Goal: Task Accomplishment & Management: Use online tool/utility

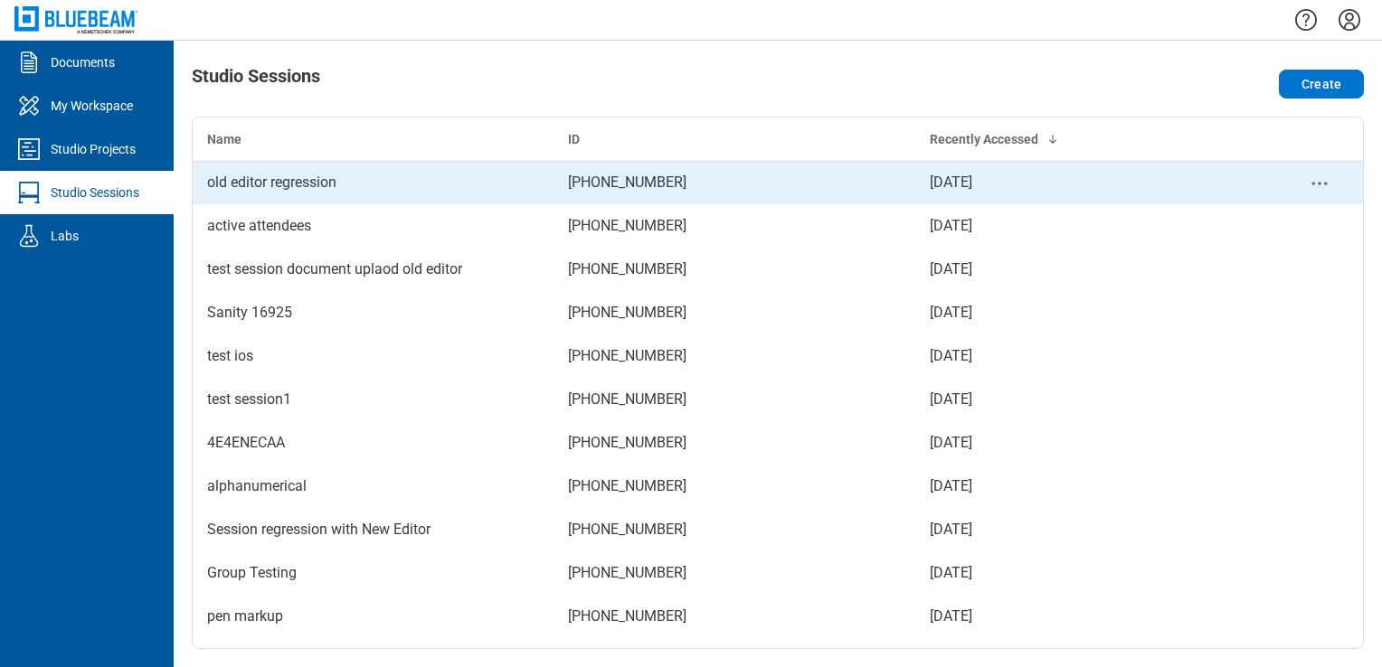
click at [292, 168] on td "old editor regression" at bounding box center [373, 182] width 361 height 43
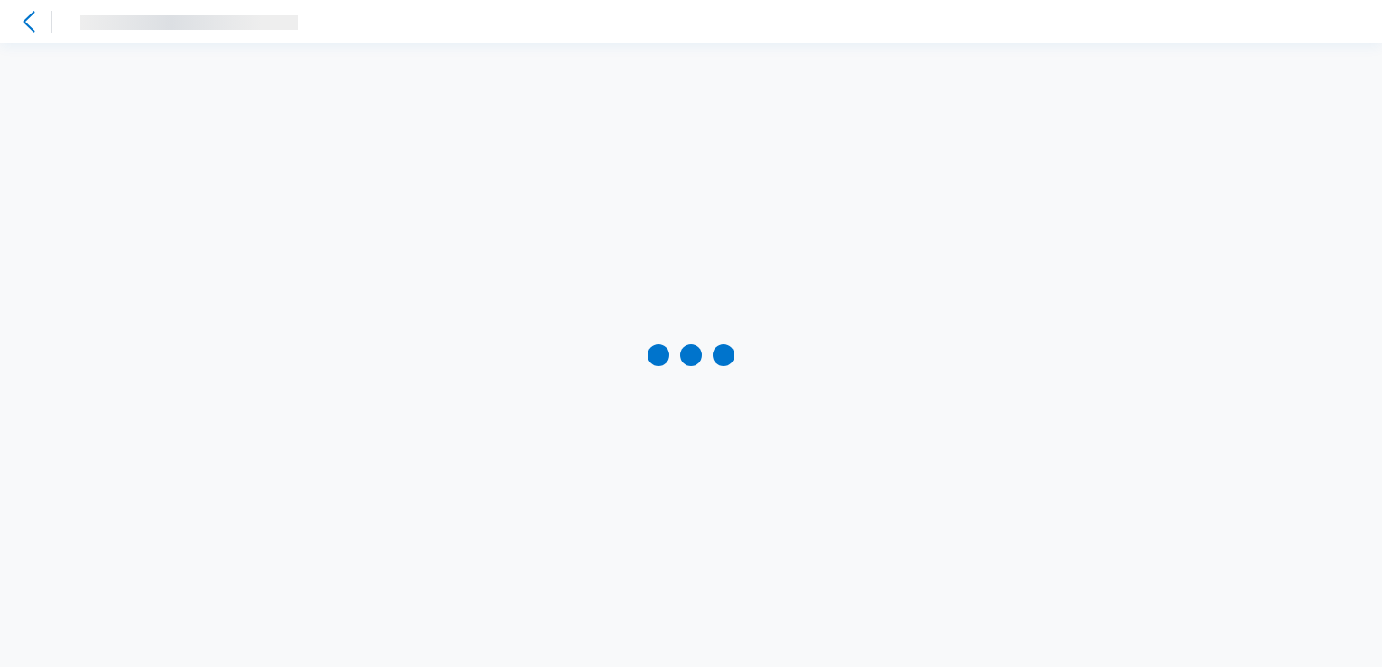
click at [29, 24] on icon at bounding box center [29, 22] width 22 height 22
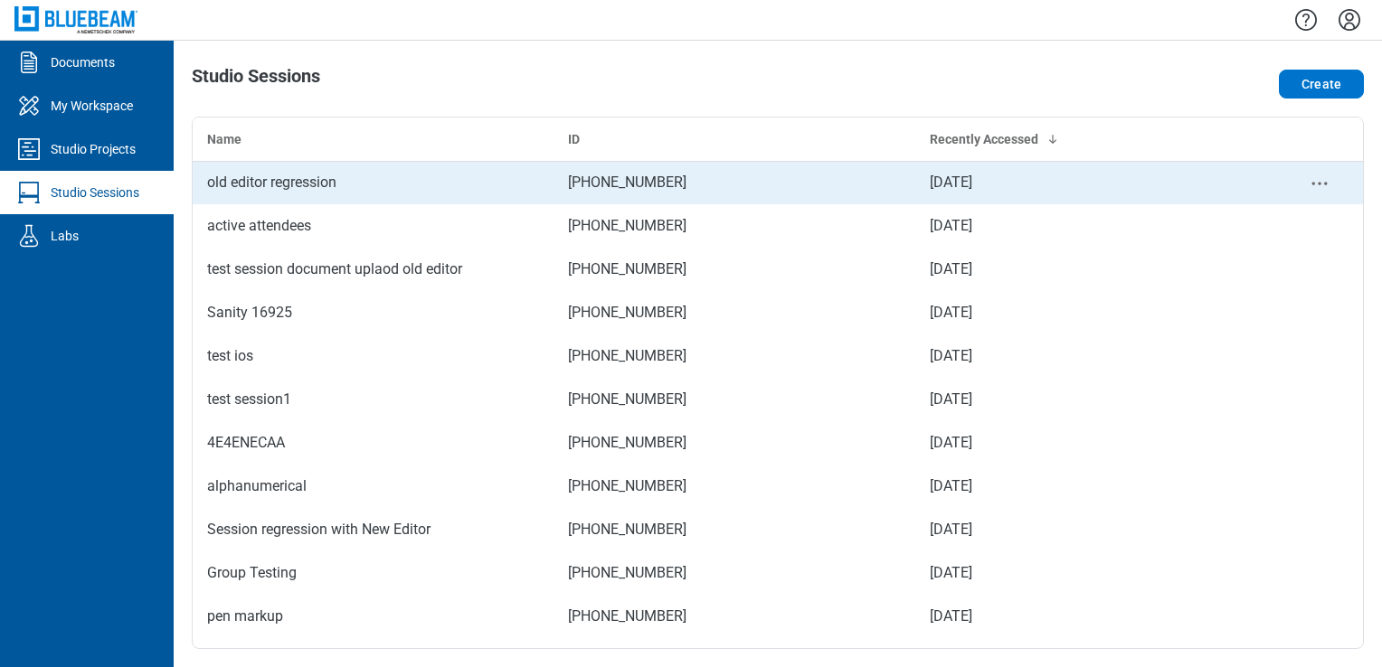
click at [226, 179] on div "old editor regression" at bounding box center [373, 183] width 332 height 22
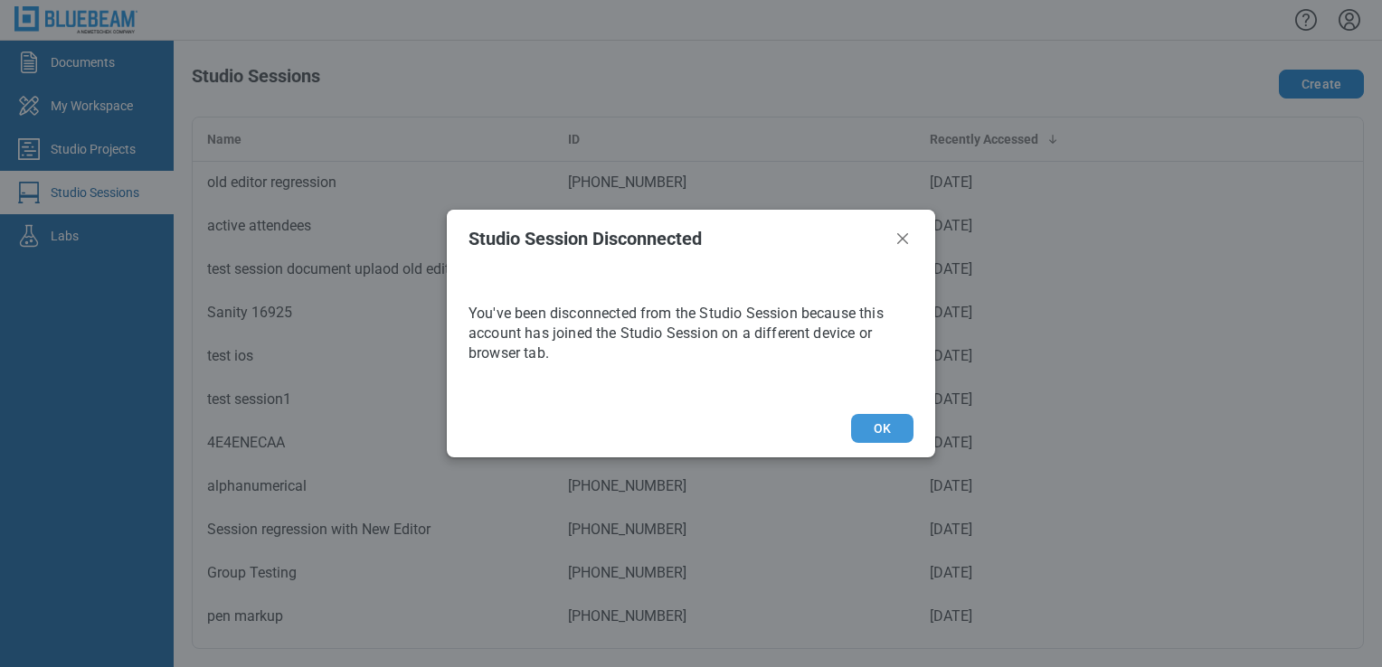
click at [901, 437] on button "OK" at bounding box center [882, 428] width 62 height 29
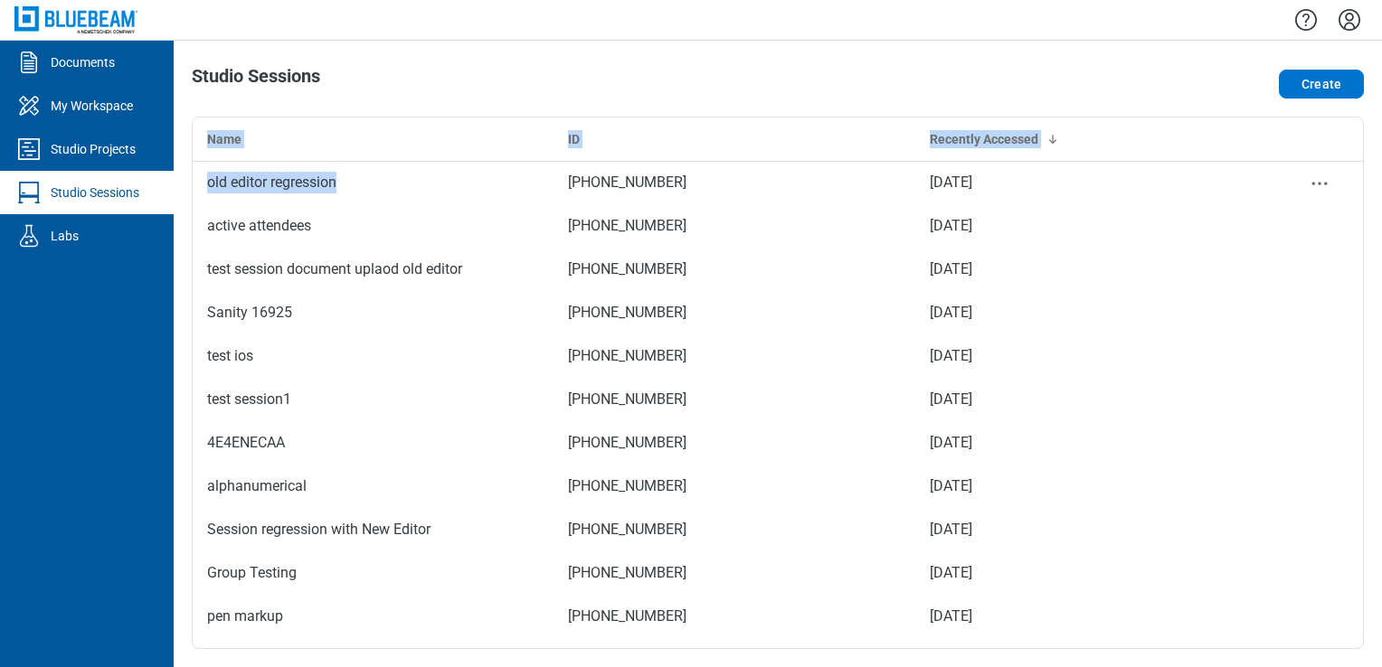
drag, startPoint x: 343, startPoint y: 190, endPoint x: 391, endPoint y: 113, distance: 90.6
click at [391, 113] on div "Studio Sessions Create Name ID Recently Accessed old editor regression 449-876-…" at bounding box center [778, 354] width 1208 height 627
drag, startPoint x: 391, startPoint y: 113, endPoint x: 366, endPoint y: 81, distance: 40.0
click at [366, 81] on div "Studio Sessions" at bounding box center [543, 84] width 703 height 36
drag, startPoint x: 326, startPoint y: 172, endPoint x: 362, endPoint y: 107, distance: 74.5
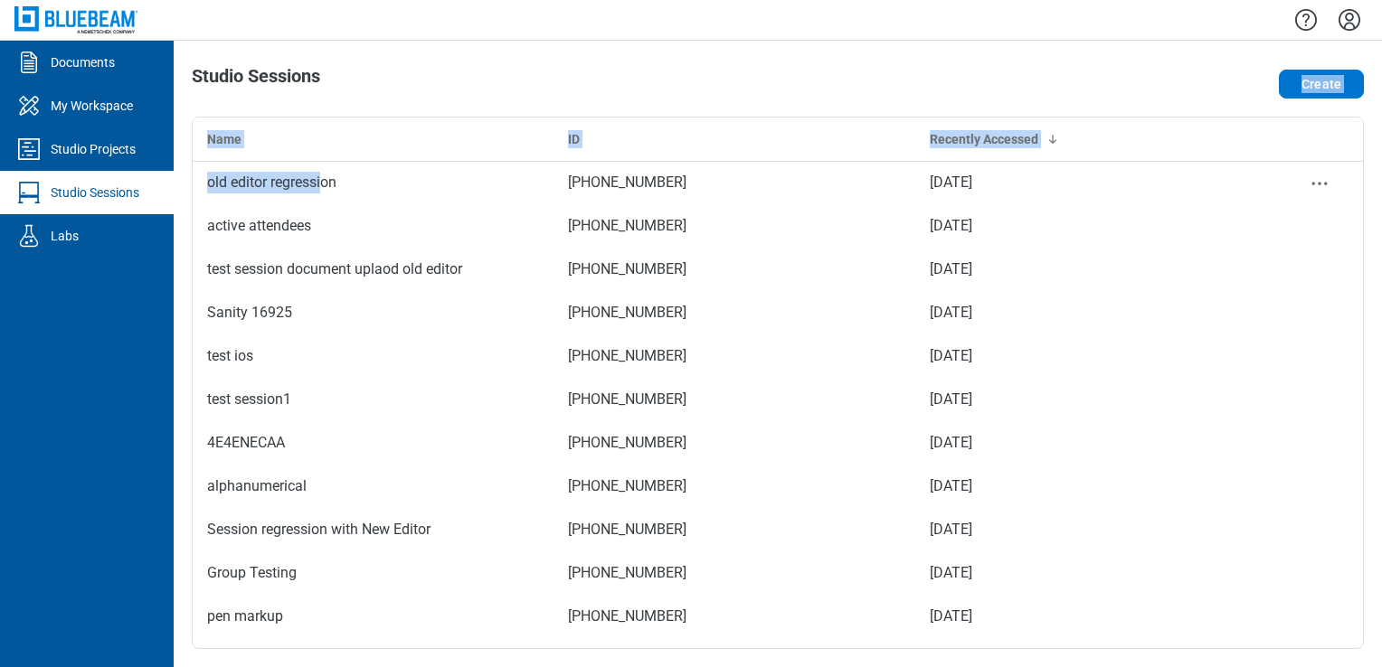
click at [362, 107] on div "Studio Sessions Create Name ID Recently Accessed old editor regression 449-876-…" at bounding box center [778, 354] width 1208 height 627
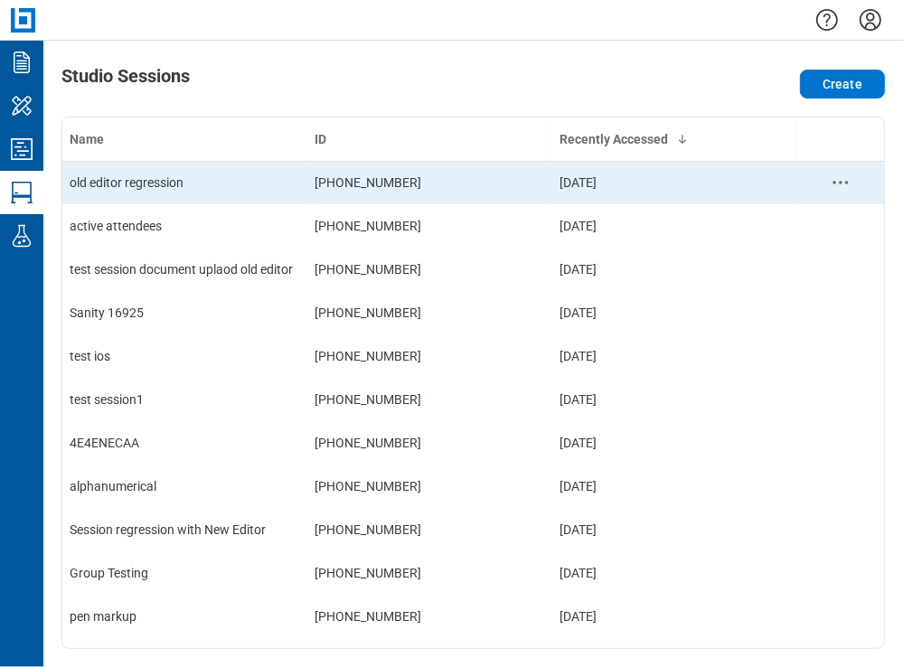
click at [165, 167] on td "old editor regression" at bounding box center [184, 182] width 245 height 43
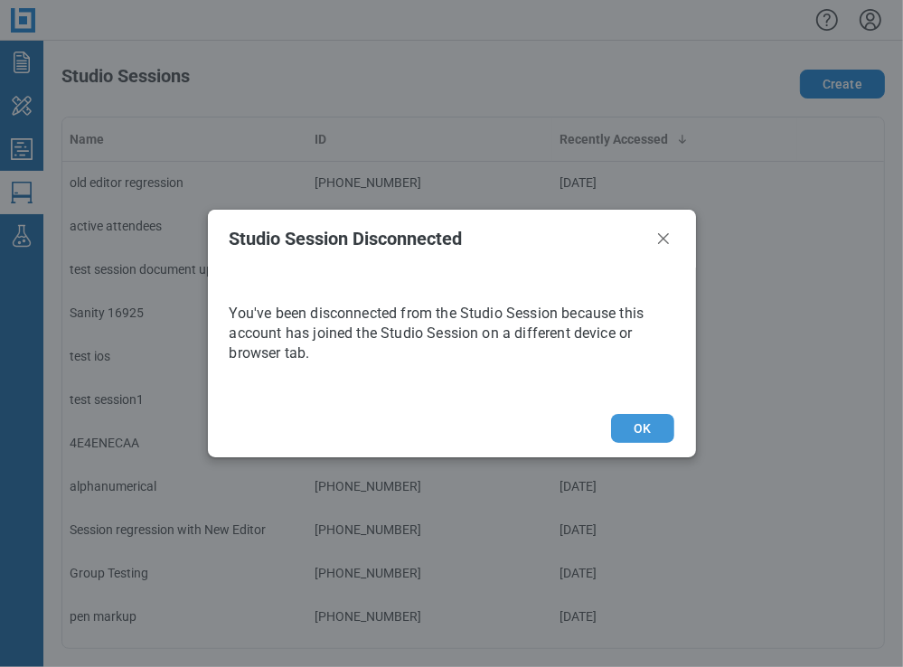
click at [644, 426] on button "OK" at bounding box center [642, 428] width 62 height 29
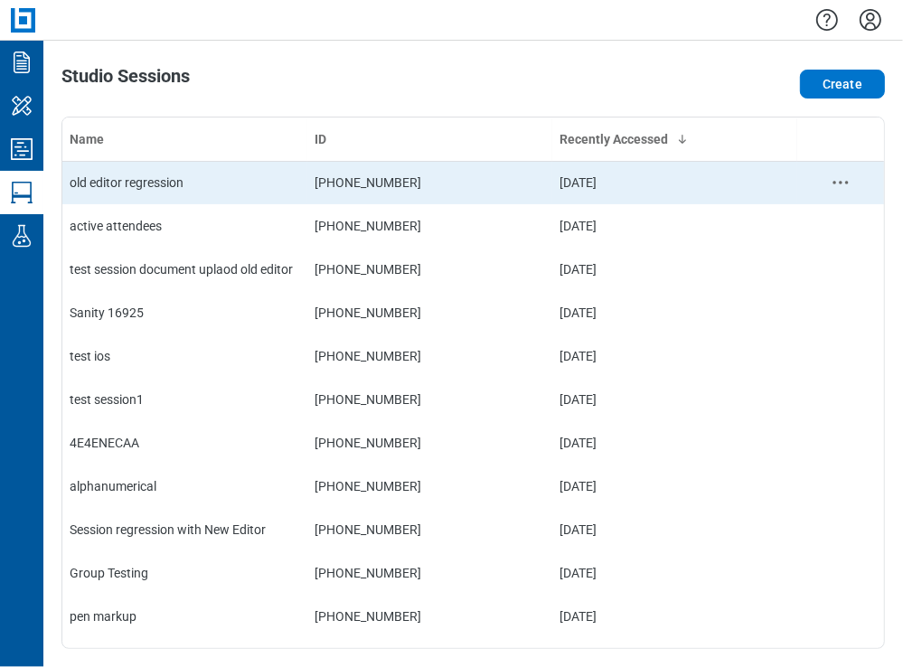
click at [157, 186] on div "old editor regression" at bounding box center [185, 183] width 231 height 18
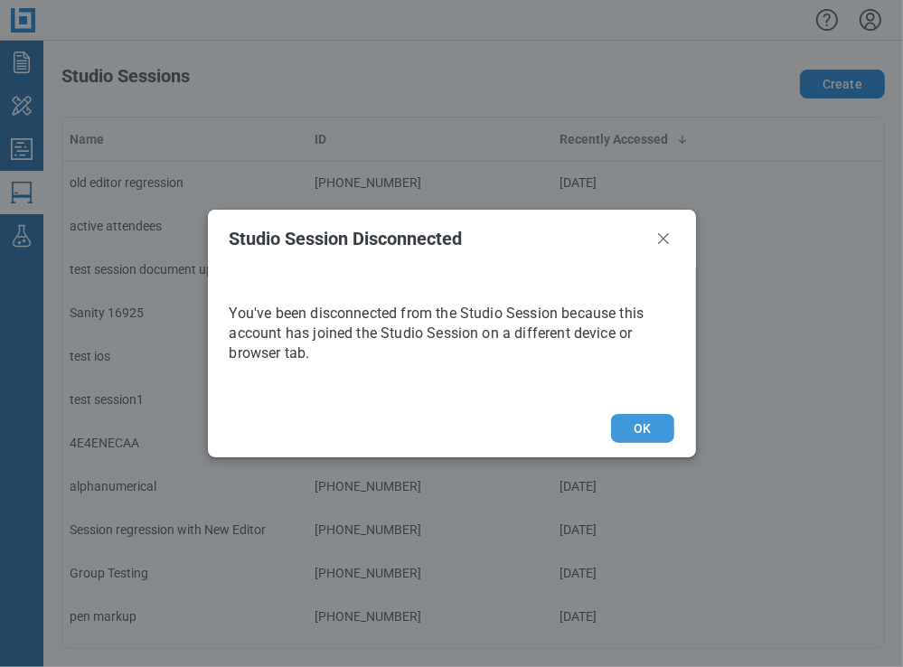
click at [660, 426] on button "OK" at bounding box center [642, 428] width 62 height 29
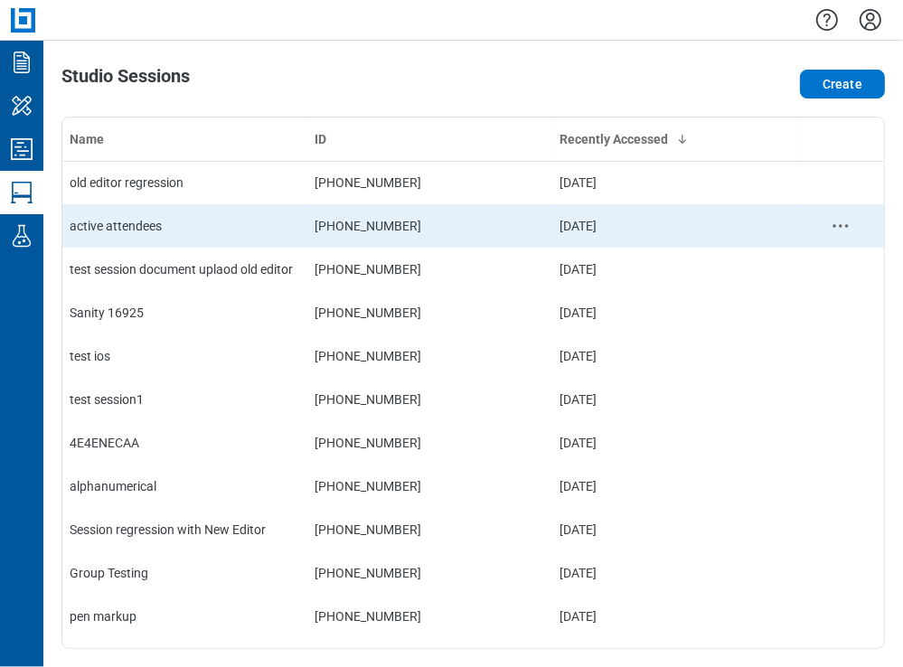
click at [151, 239] on td "active attendees" at bounding box center [184, 225] width 245 height 43
click at [125, 212] on td "old editor regression" at bounding box center [184, 225] width 245 height 43
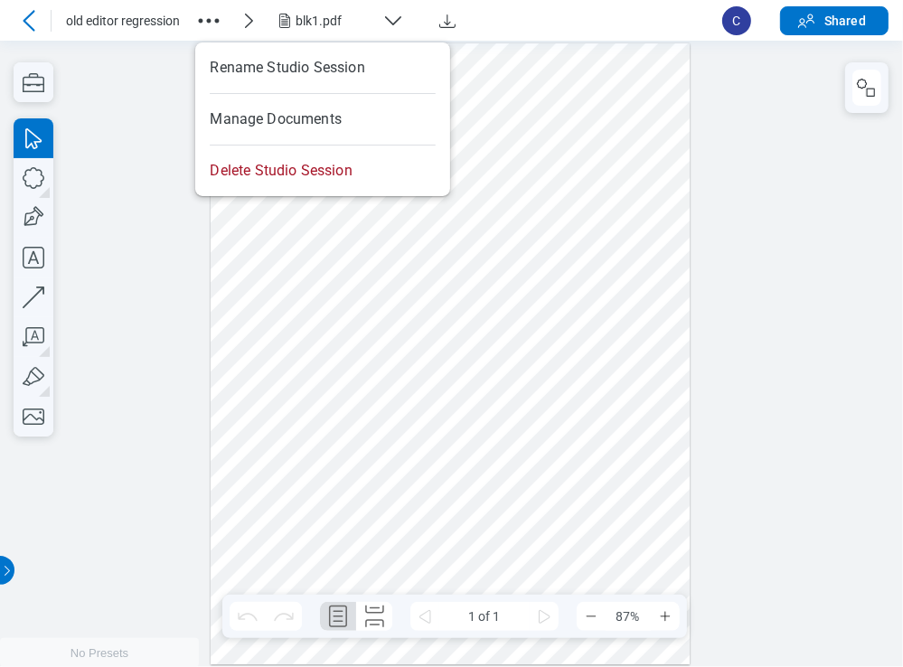
click at [210, 24] on icon "button" at bounding box center [208, 20] width 29 height 29
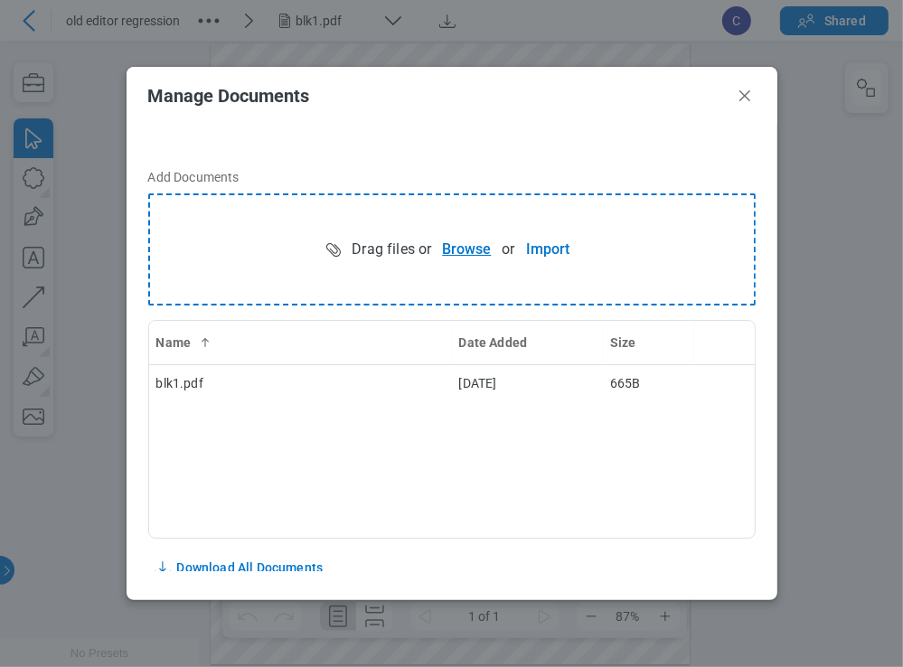
click at [474, 254] on button "Browse" at bounding box center [466, 249] width 71 height 36
drag, startPoint x: 744, startPoint y: 96, endPoint x: 580, endPoint y: 52, distance: 170.4
click at [744, 96] on icon "Close" at bounding box center [745, 95] width 11 height 11
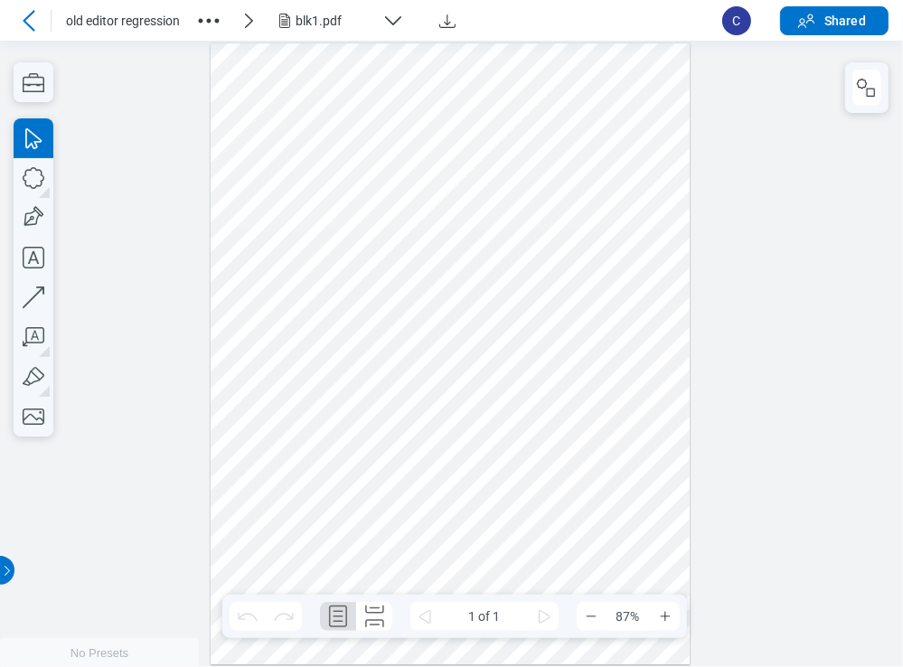
click at [350, 27] on div "blk1.pdf" at bounding box center [336, 21] width 80 height 18
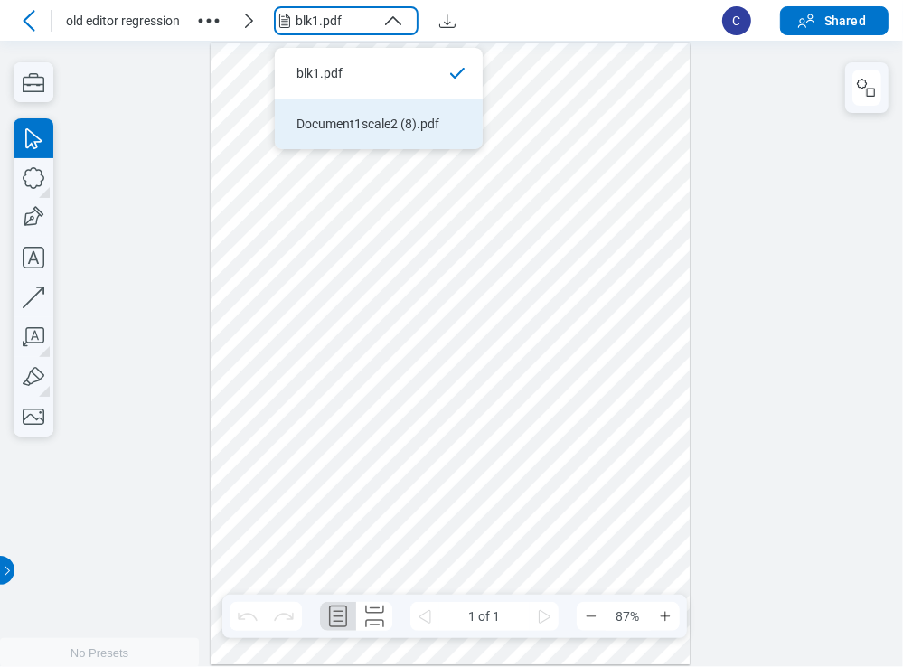
click at [360, 107] on li "Document1scale2 (8).pdf" at bounding box center [379, 124] width 208 height 51
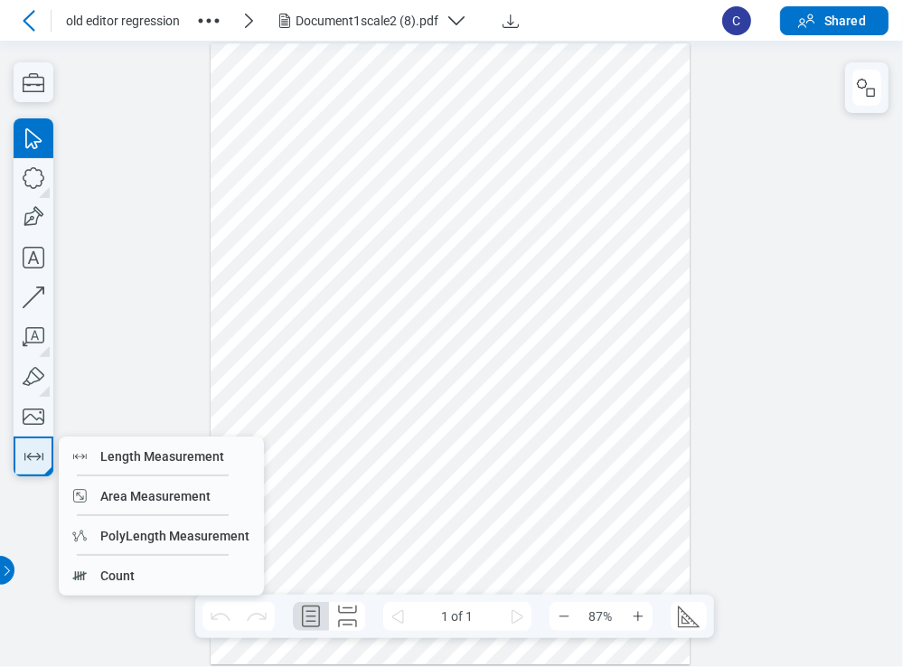
click at [30, 458] on icon "button" at bounding box center [33, 457] width 19 height 8
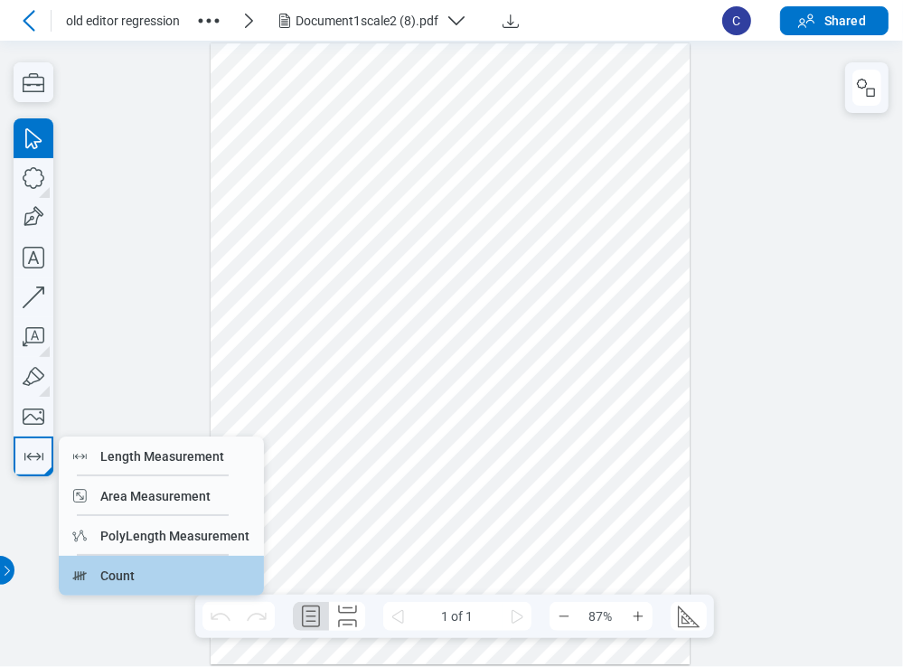
drag, startPoint x: 104, startPoint y: 573, endPoint x: 174, endPoint y: 511, distance: 93.5
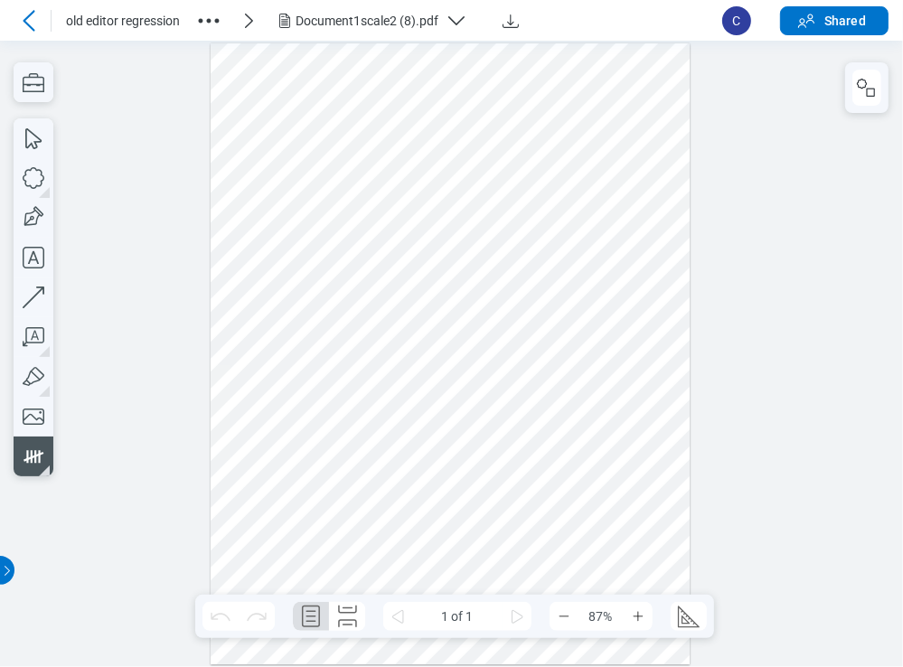
click at [259, 435] on div at bounding box center [451, 353] width 480 height 621
click at [293, 444] on div at bounding box center [451, 353] width 480 height 621
click at [335, 453] on div at bounding box center [451, 353] width 480 height 621
click at [877, 92] on icon "button" at bounding box center [867, 88] width 22 height 22
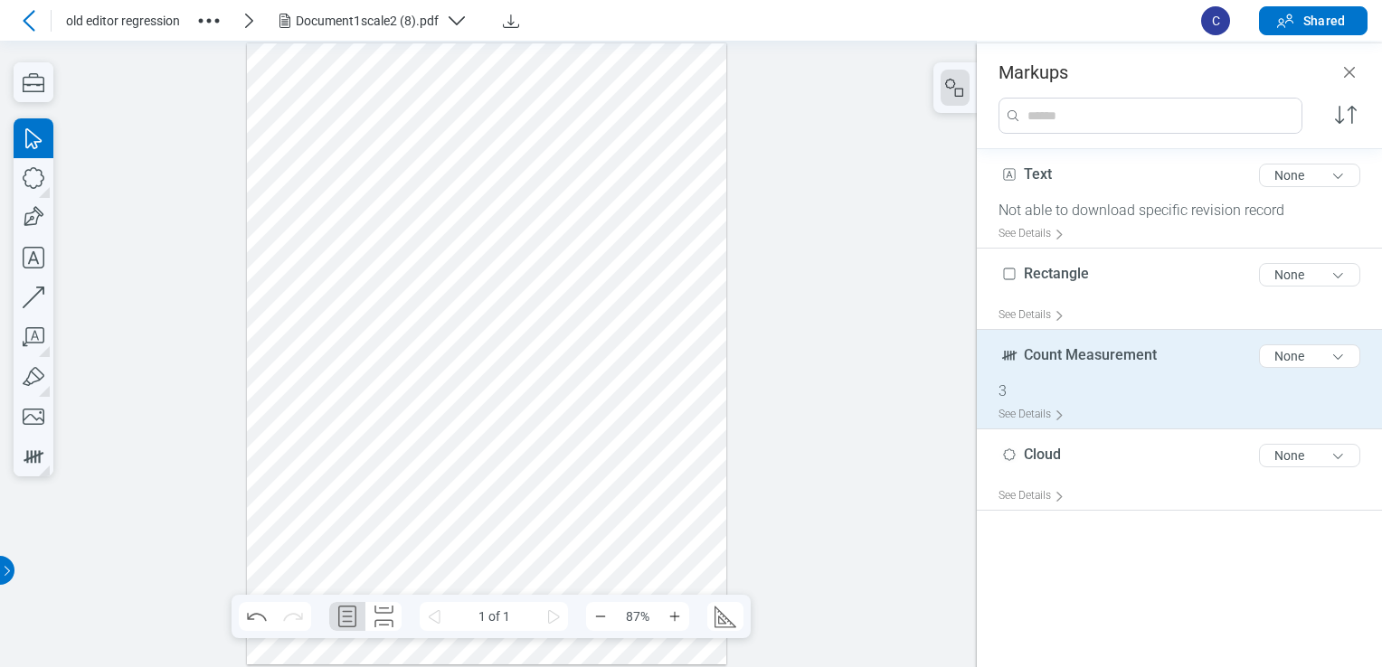
click at [902, 375] on div "Count Measurement 17 of 300 characters None" at bounding box center [1186, 359] width 376 height 45
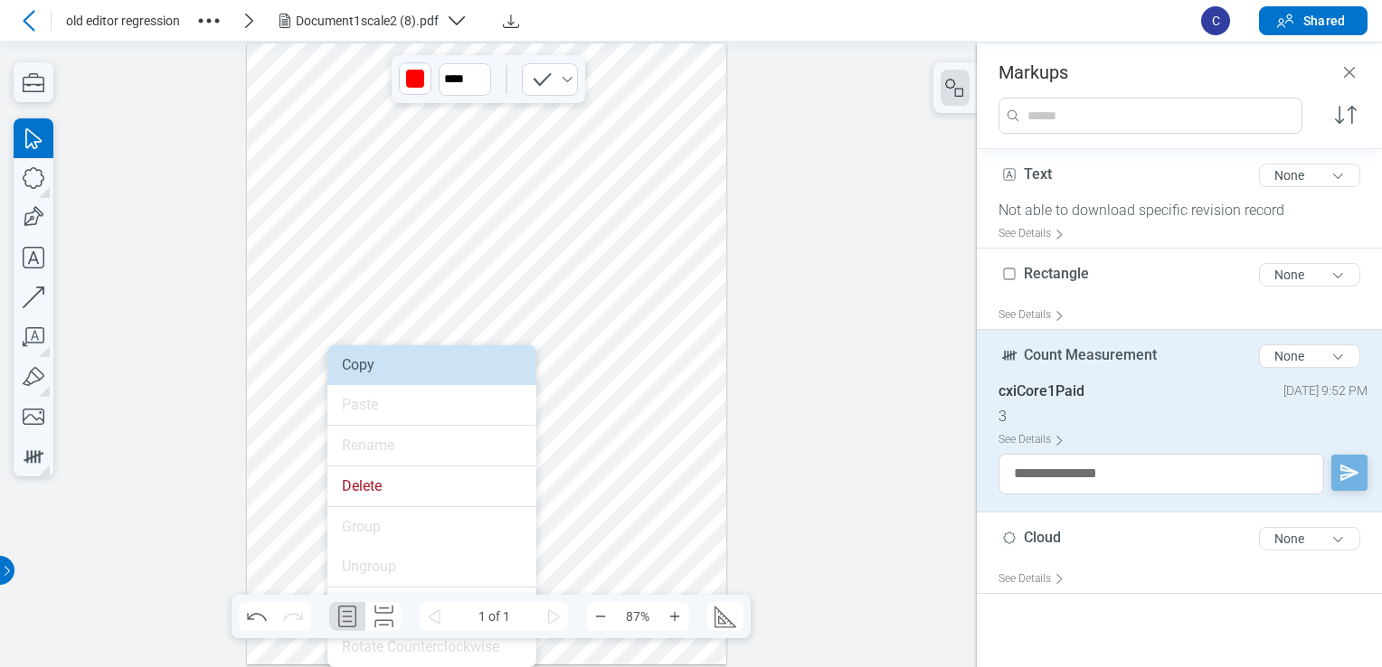
click at [370, 356] on div "Copy" at bounding box center [432, 365] width 180 height 18
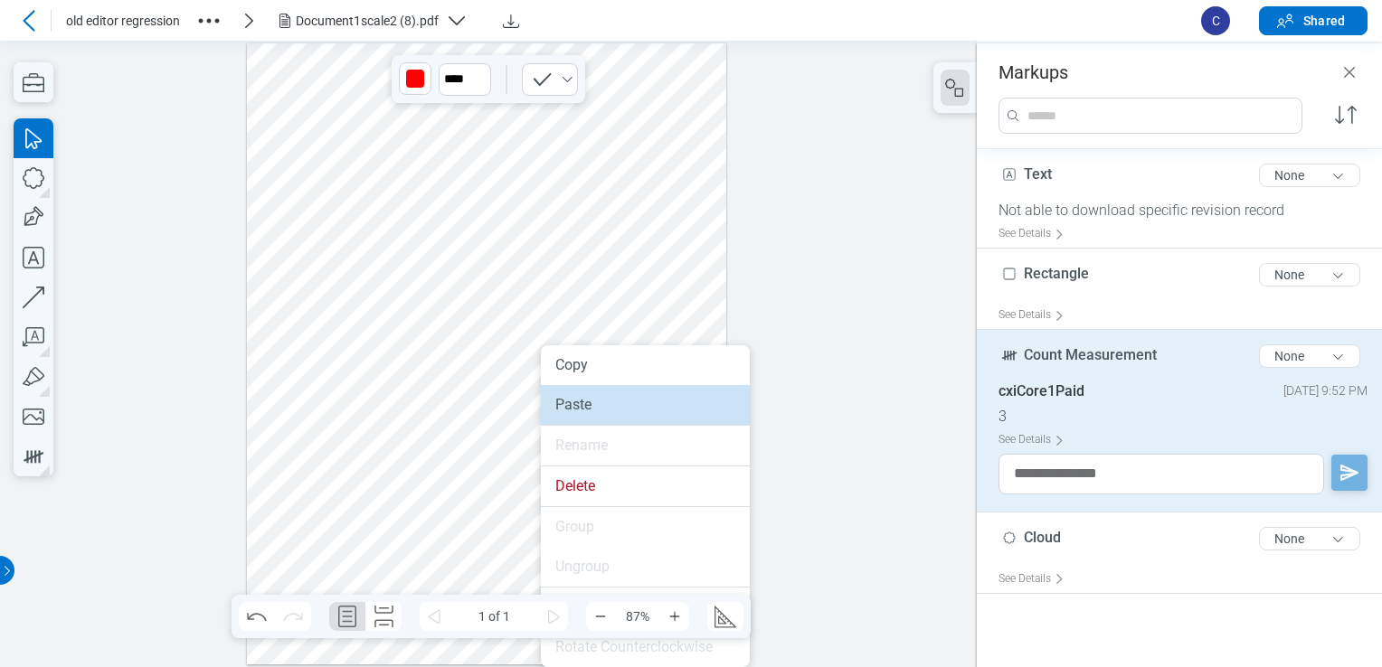
click at [571, 401] on div "Paste" at bounding box center [645, 405] width 180 height 18
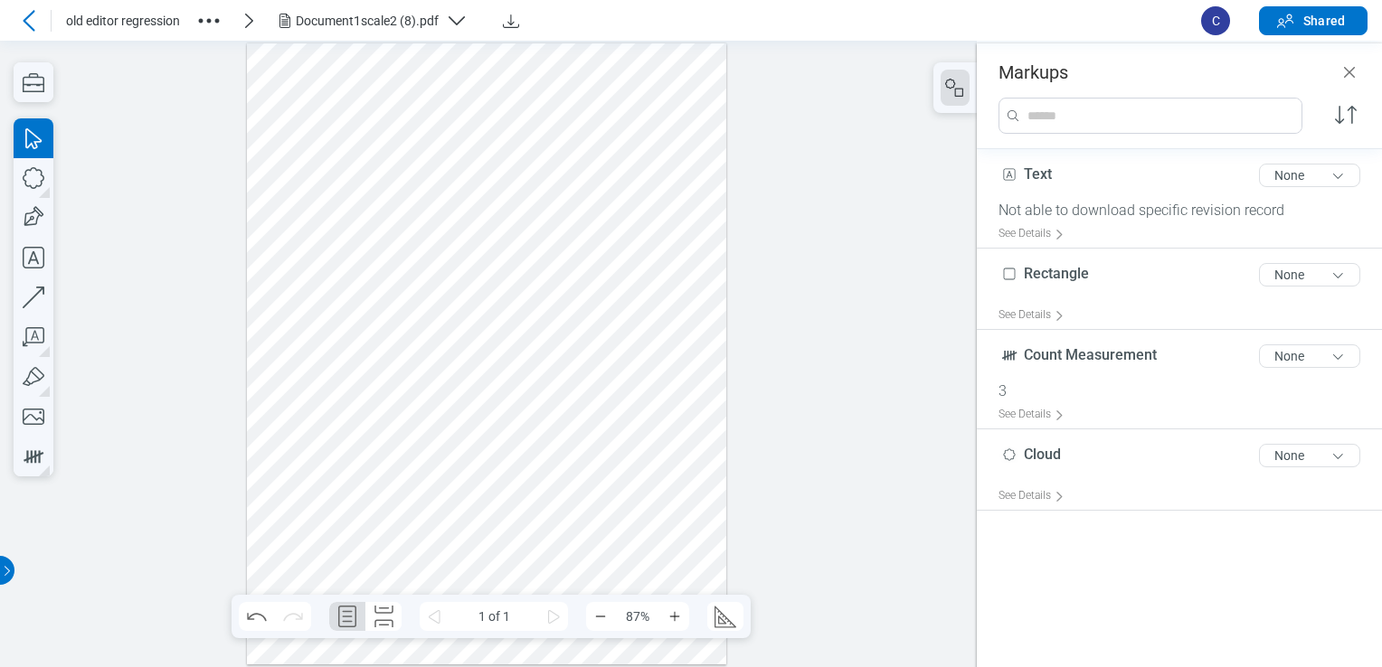
drag, startPoint x: 535, startPoint y: 446, endPoint x: 434, endPoint y: 360, distance: 132.8
click at [534, 447] on div at bounding box center [487, 353] width 480 height 621
click at [521, 149] on div at bounding box center [487, 353] width 480 height 621
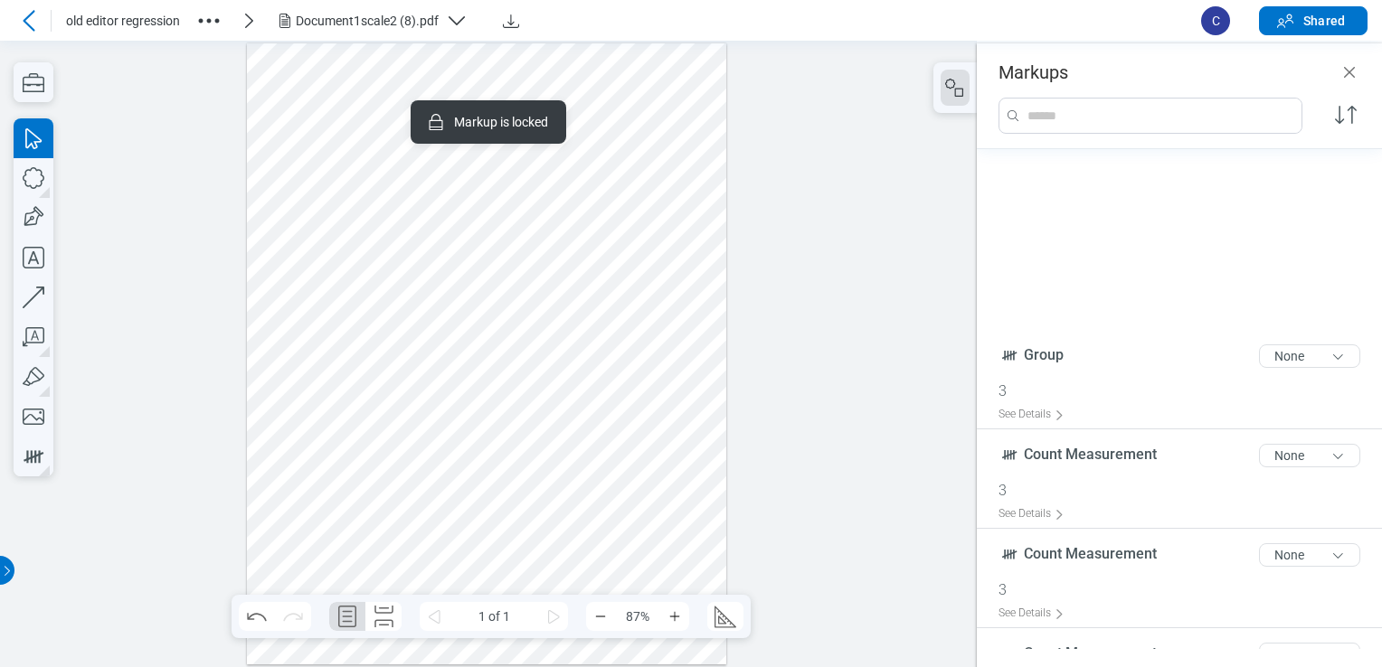
scroll to position [315, 0]
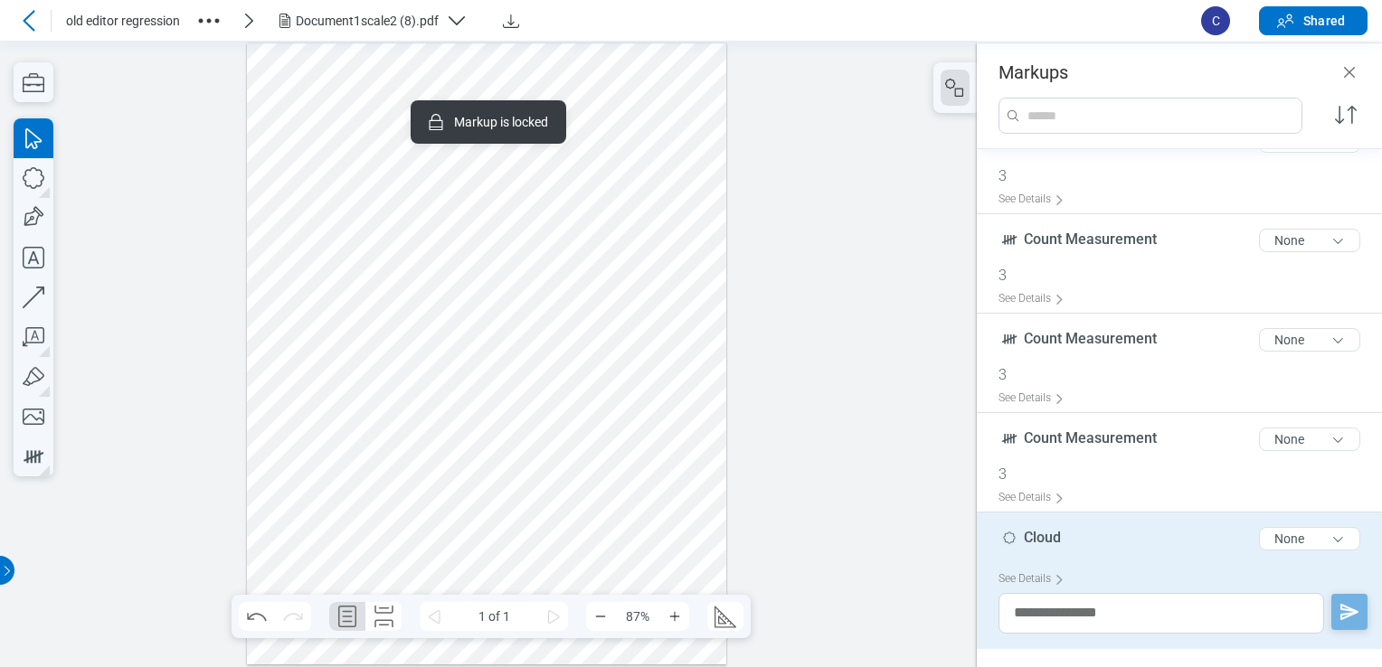
click at [506, 265] on div at bounding box center [487, 353] width 480 height 621
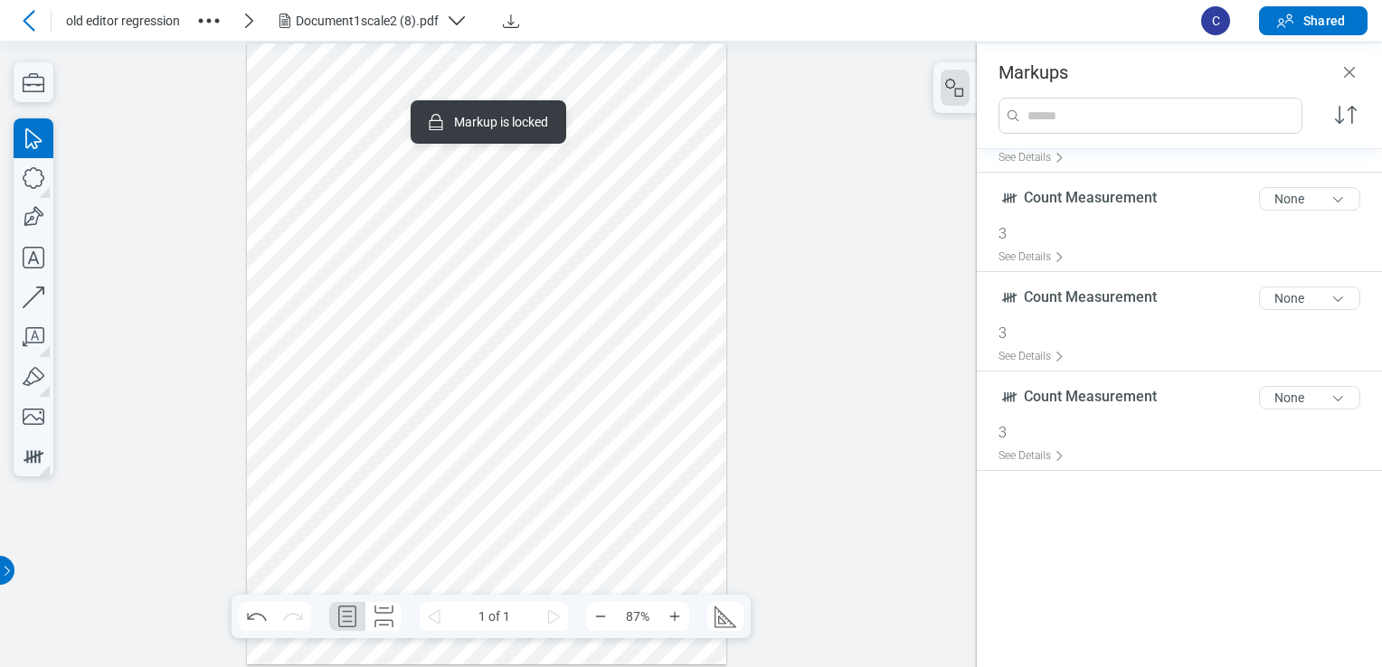
scroll to position [99, 0]
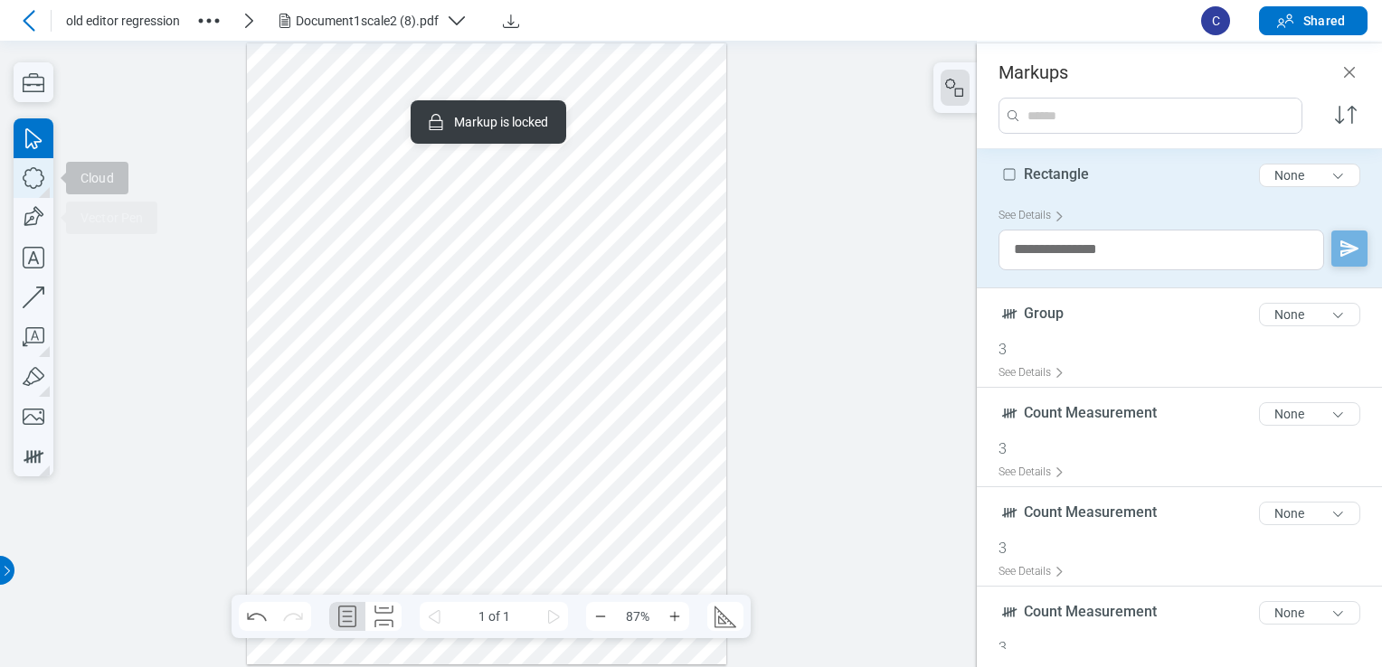
click at [33, 182] on icon "button" at bounding box center [34, 178] width 40 height 40
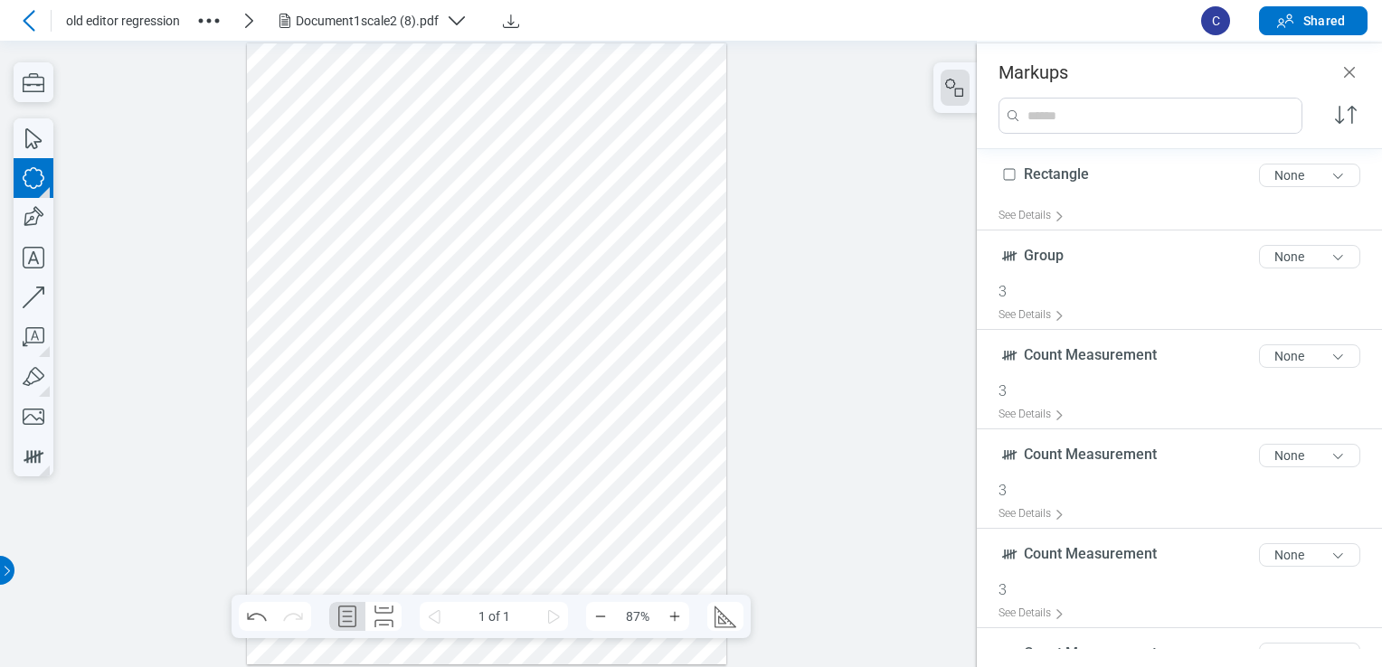
drag, startPoint x: 323, startPoint y: 301, endPoint x: 385, endPoint y: 335, distance: 71.2
click at [385, 335] on div at bounding box center [487, 353] width 480 height 621
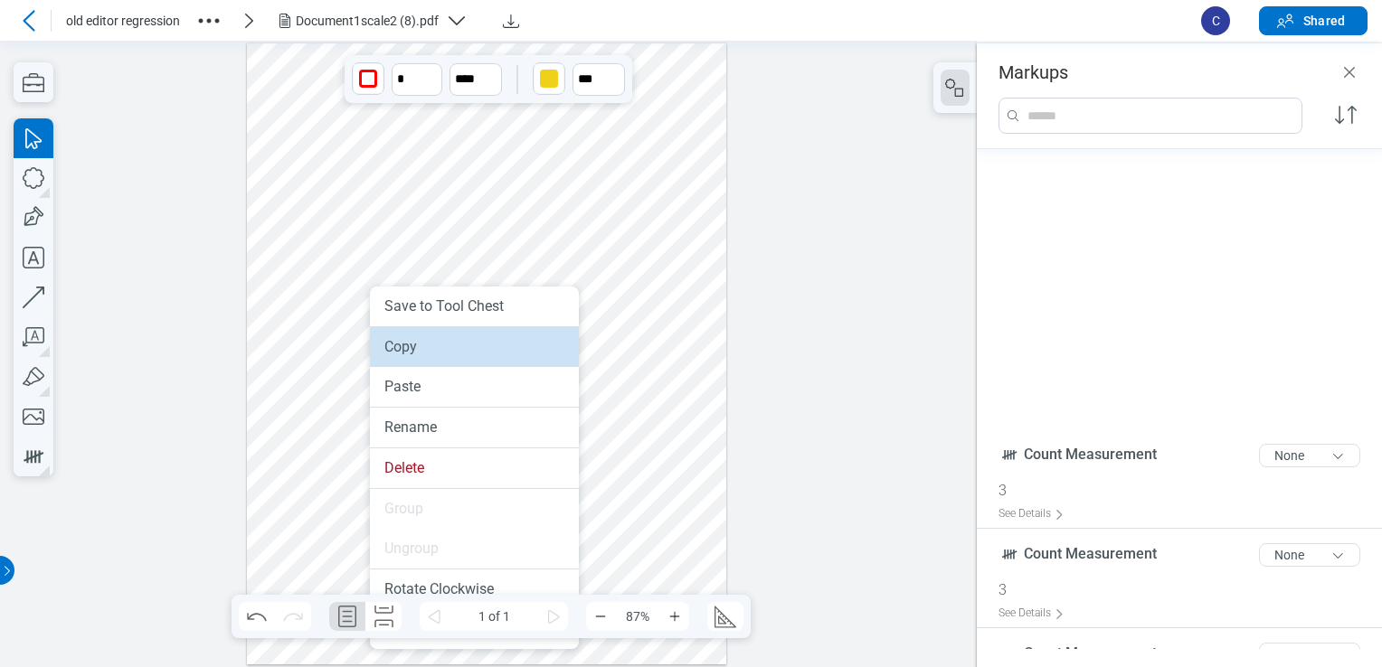
scroll to position [397, 0]
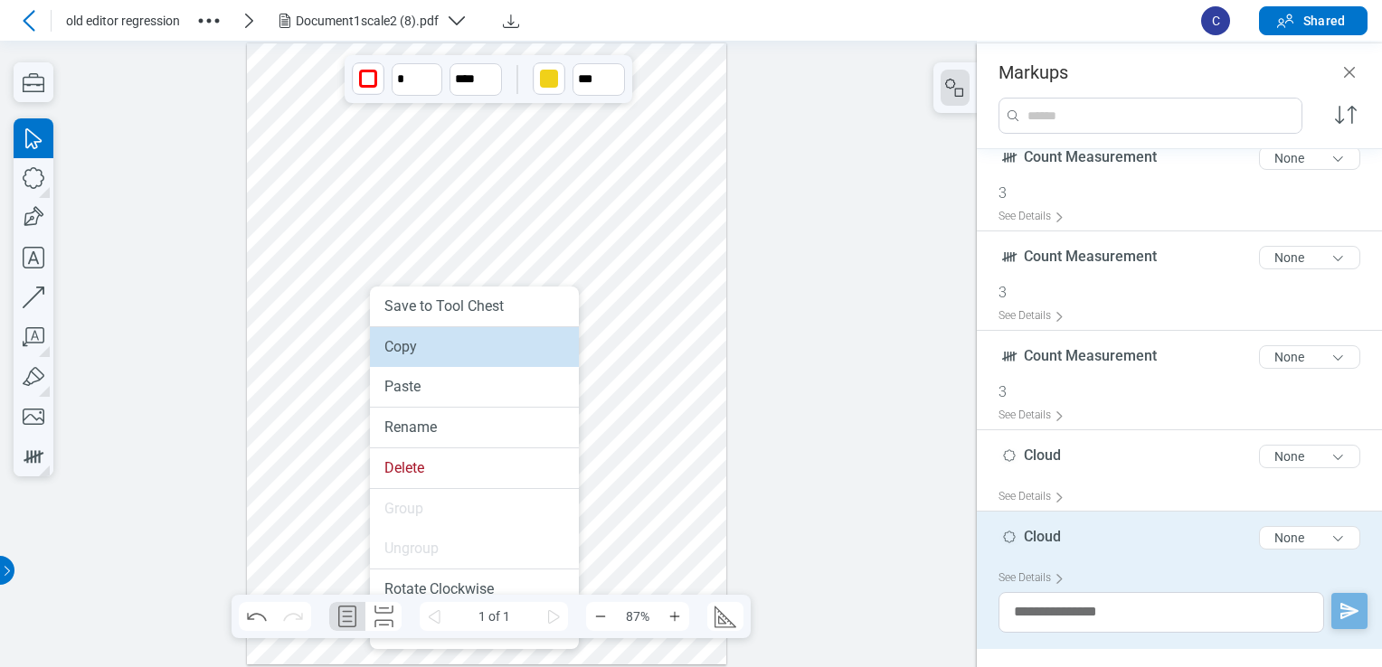
drag, startPoint x: 380, startPoint y: 338, endPoint x: 389, endPoint y: 311, distance: 28.6
click at [380, 338] on li "Copy" at bounding box center [474, 347] width 209 height 40
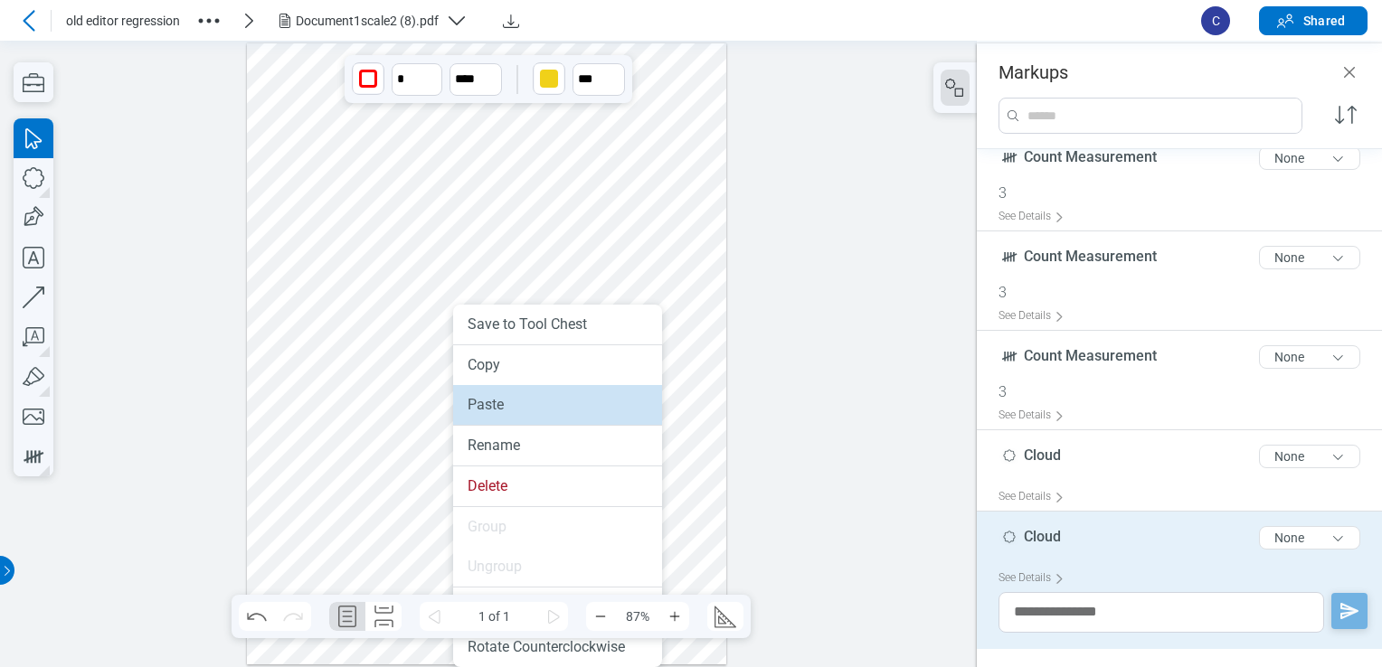
click at [481, 412] on div "Paste" at bounding box center [557, 405] width 180 height 18
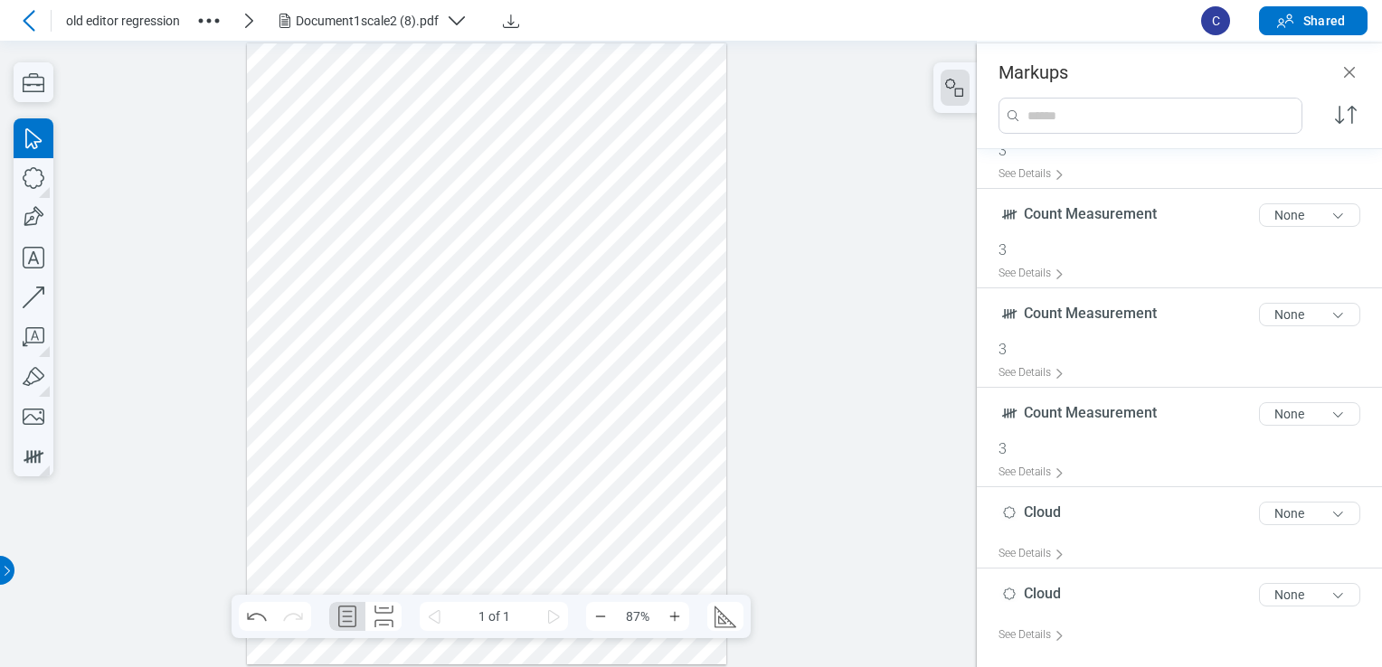
scroll to position [477, 0]
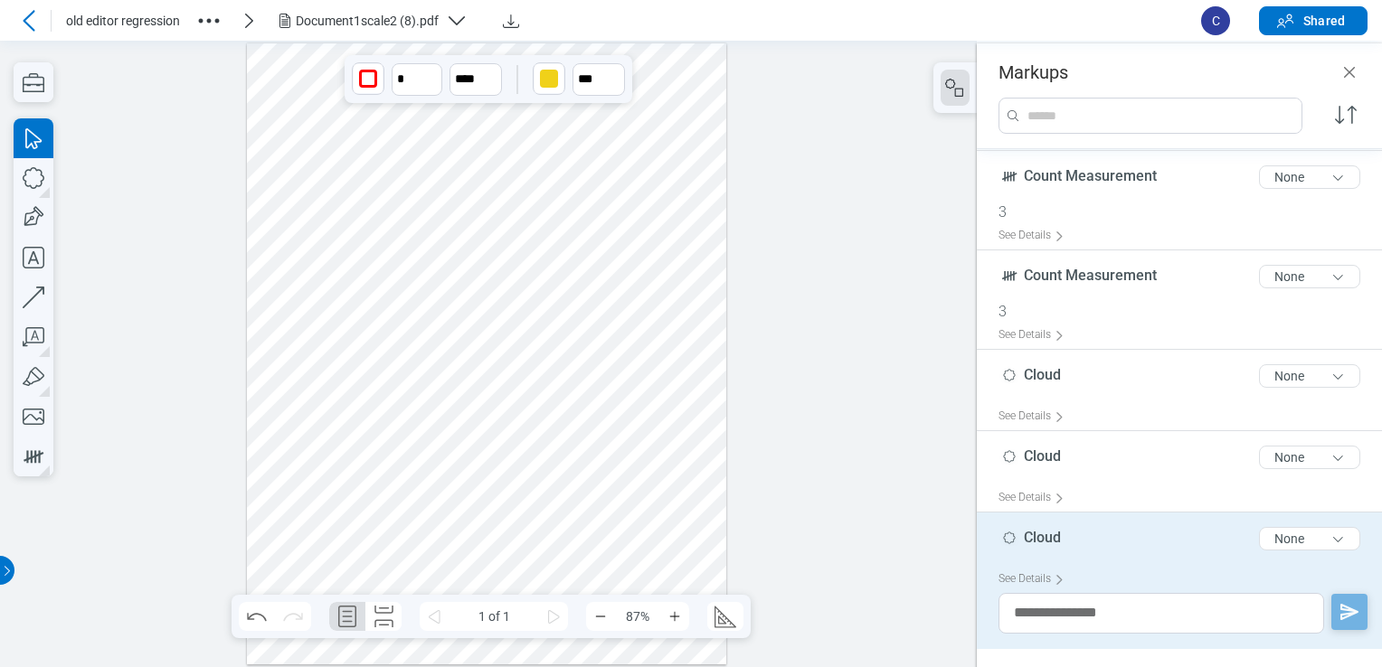
drag, startPoint x: 469, startPoint y: 445, endPoint x: 496, endPoint y: 464, distance: 33.1
click at [502, 467] on div at bounding box center [487, 353] width 480 height 621
click at [496, 464] on div at bounding box center [487, 353] width 480 height 621
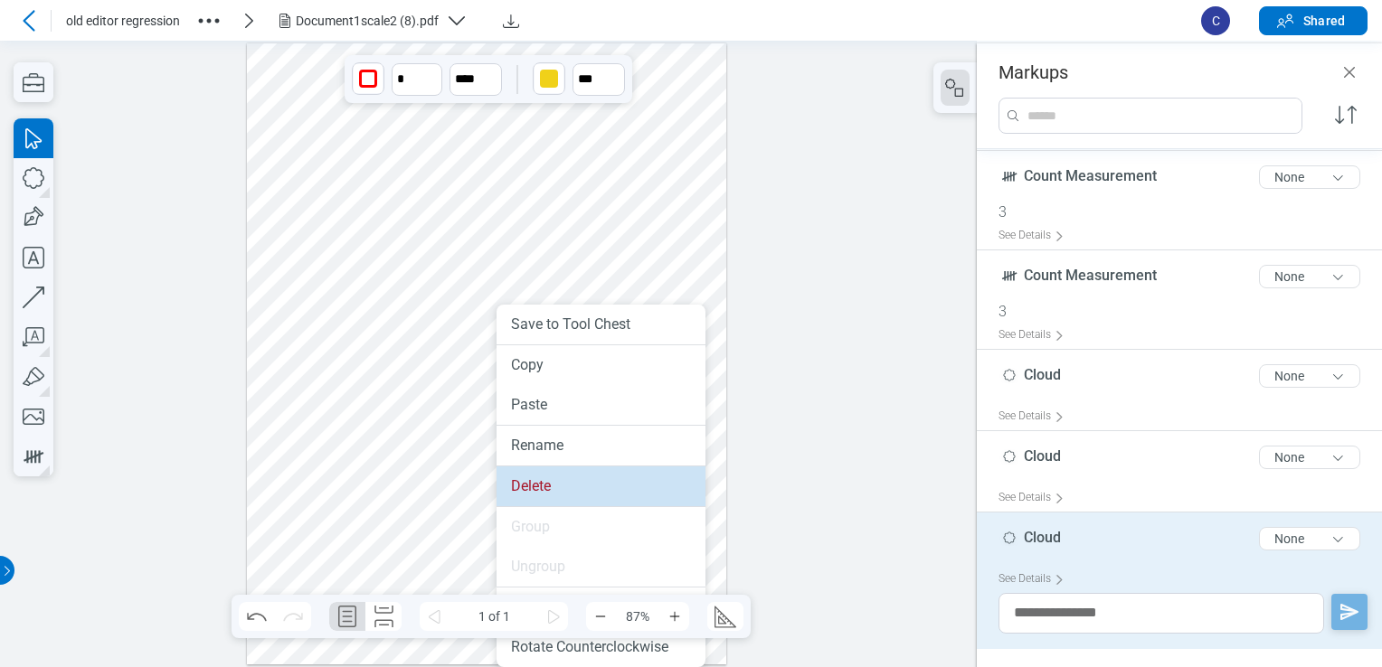
drag, startPoint x: 515, startPoint y: 483, endPoint x: 443, endPoint y: 406, distance: 105.5
click at [515, 483] on div "Delete" at bounding box center [601, 486] width 180 height 18
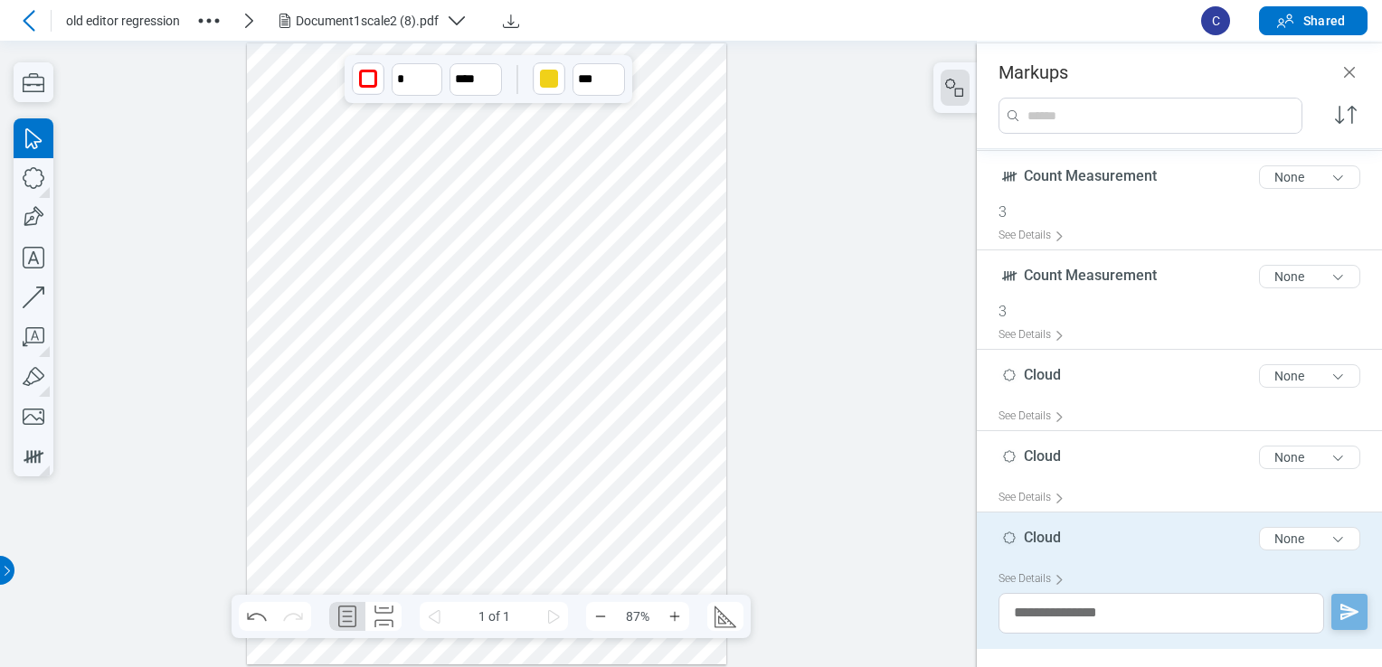
click at [358, 334] on div at bounding box center [487, 353] width 480 height 621
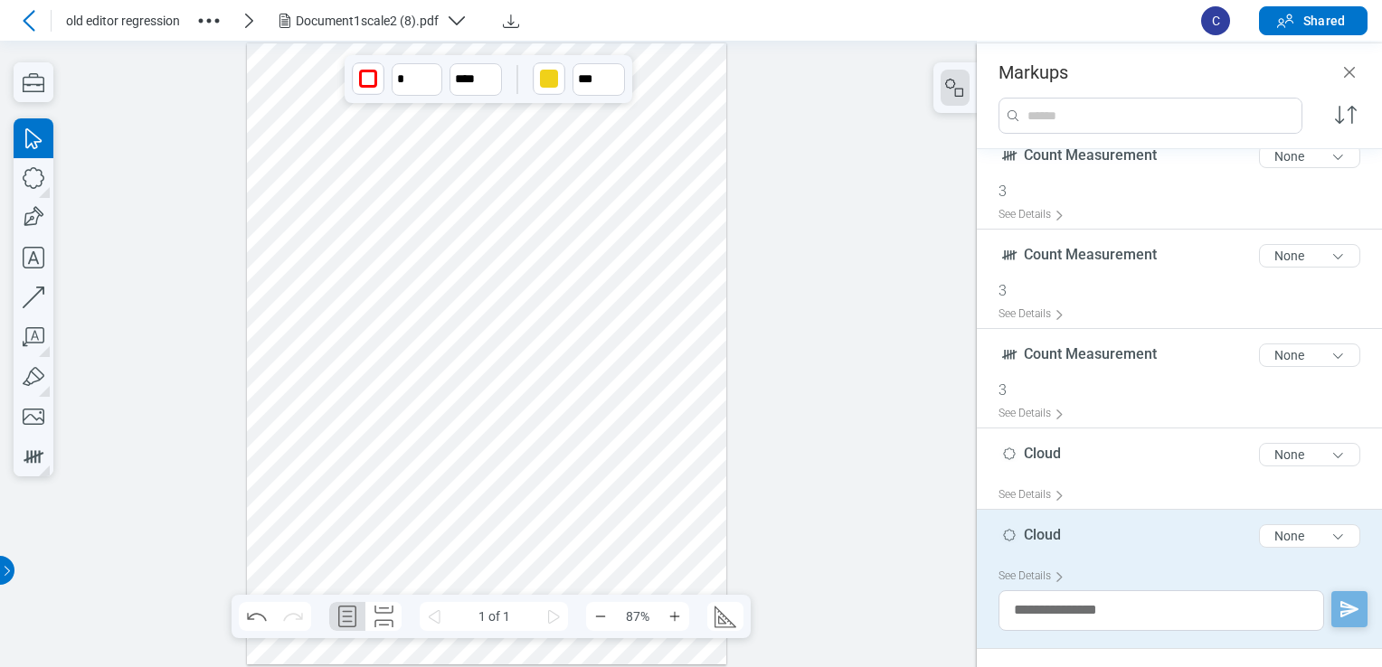
scroll to position [397, 0]
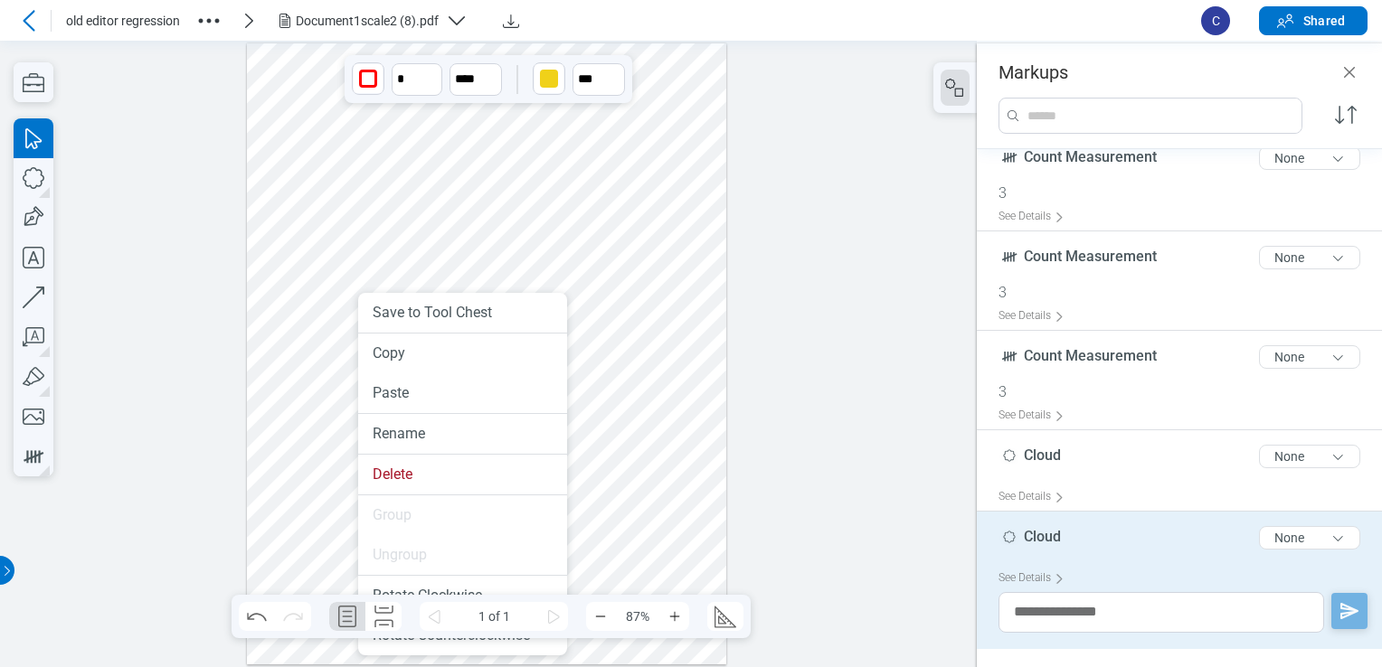
click at [307, 395] on div at bounding box center [487, 353] width 480 height 621
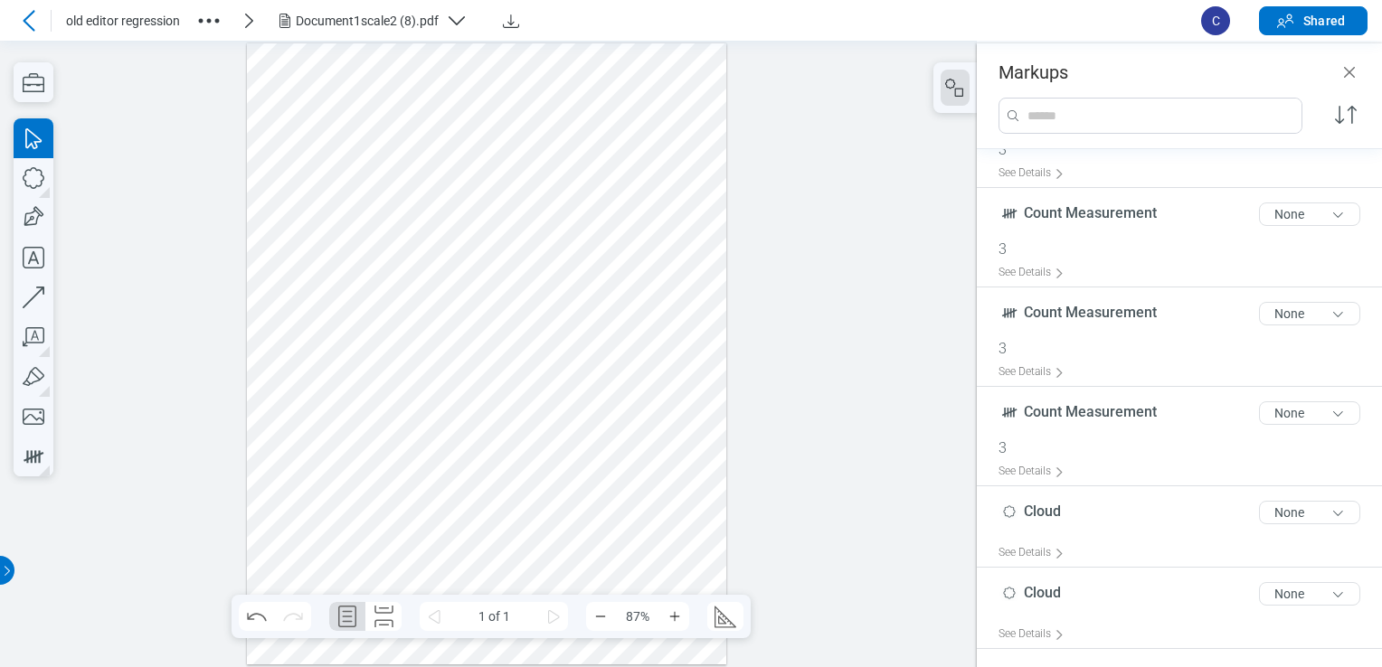
scroll to position [340, 0]
drag, startPoint x: 278, startPoint y: 433, endPoint x: 383, endPoint y: 471, distance: 111.5
click at [383, 471] on div at bounding box center [487, 353] width 480 height 621
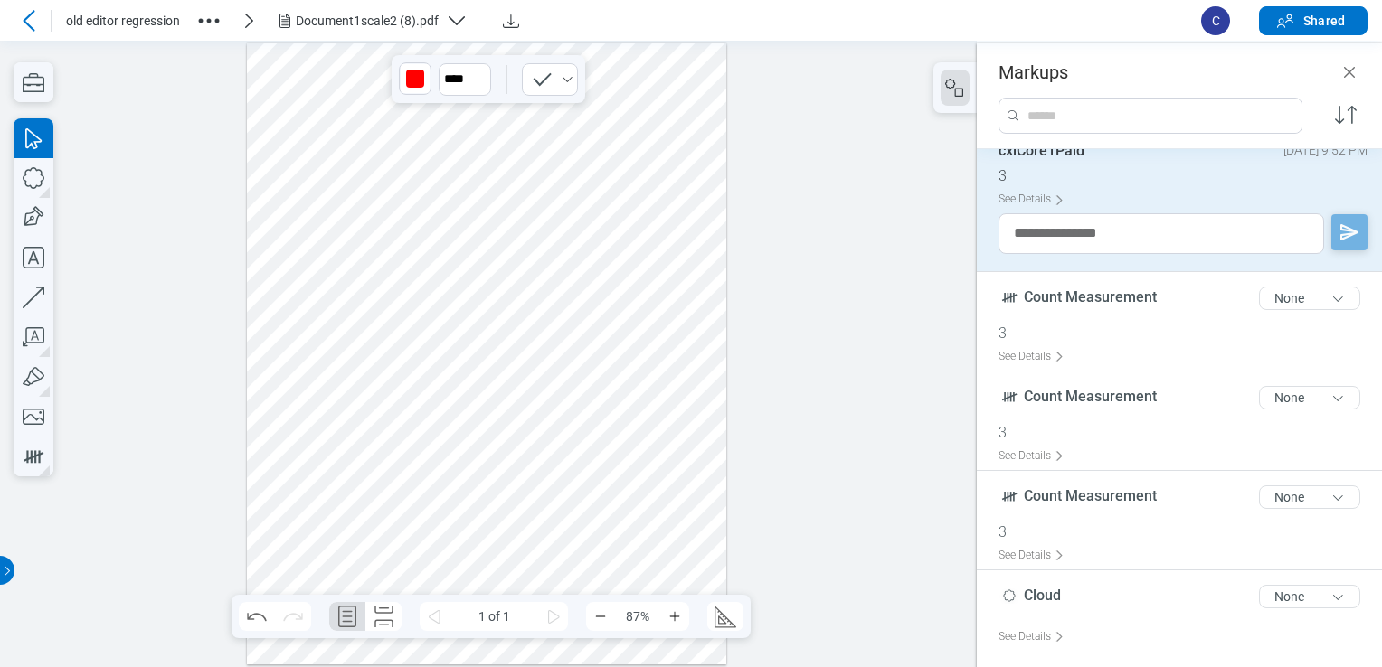
scroll to position [422, 0]
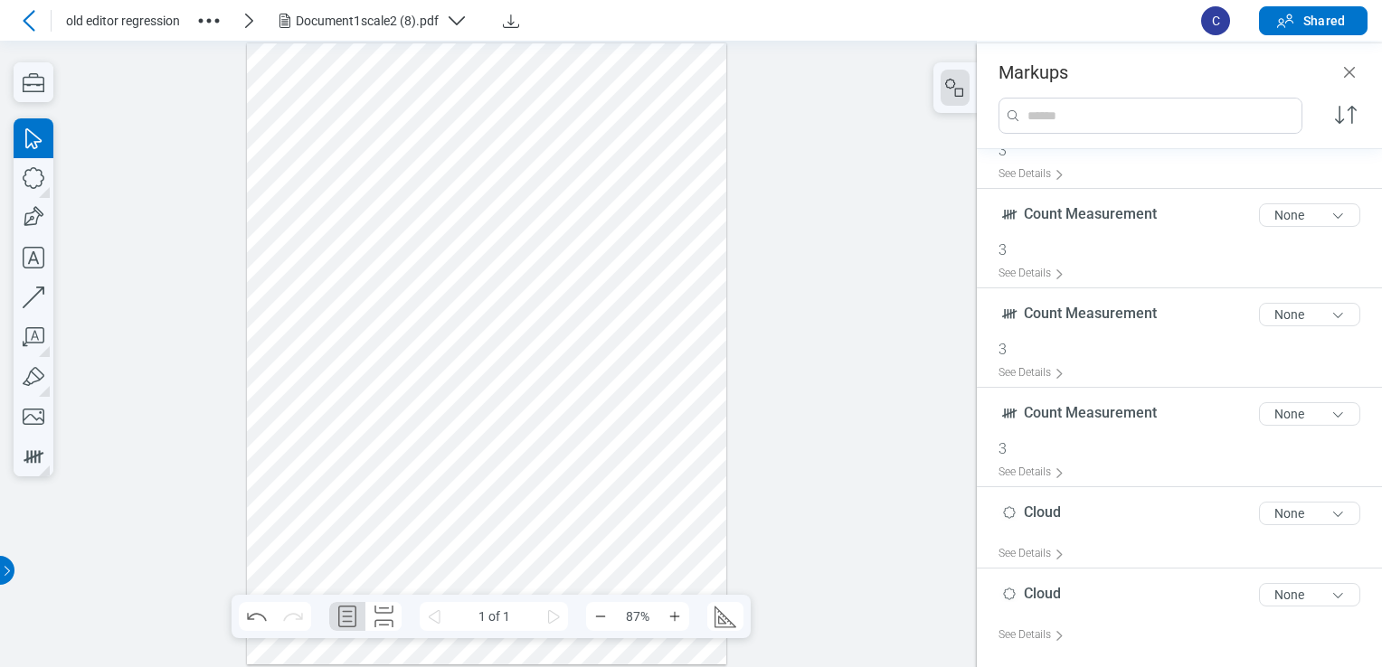
drag, startPoint x: 482, startPoint y: 377, endPoint x: 599, endPoint y: 421, distance: 124.8
click at [599, 421] on div at bounding box center [487, 353] width 480 height 621
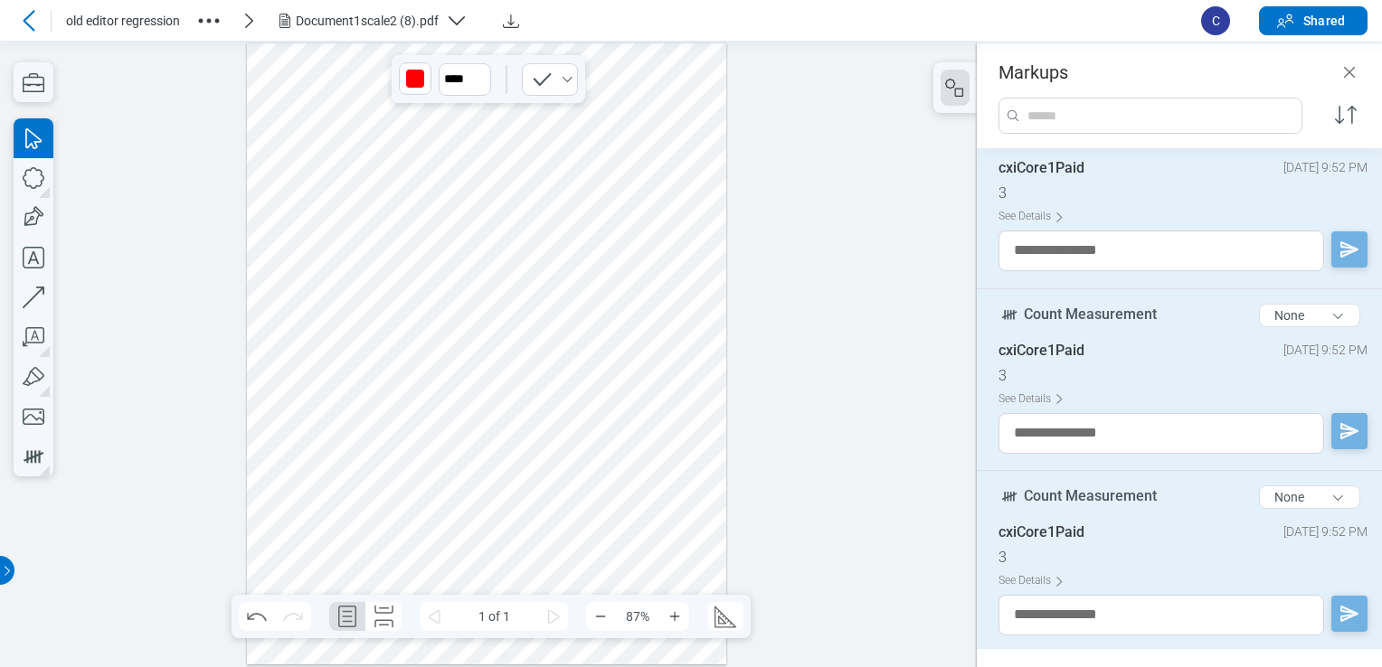
click at [534, 421] on div at bounding box center [487, 353] width 480 height 621
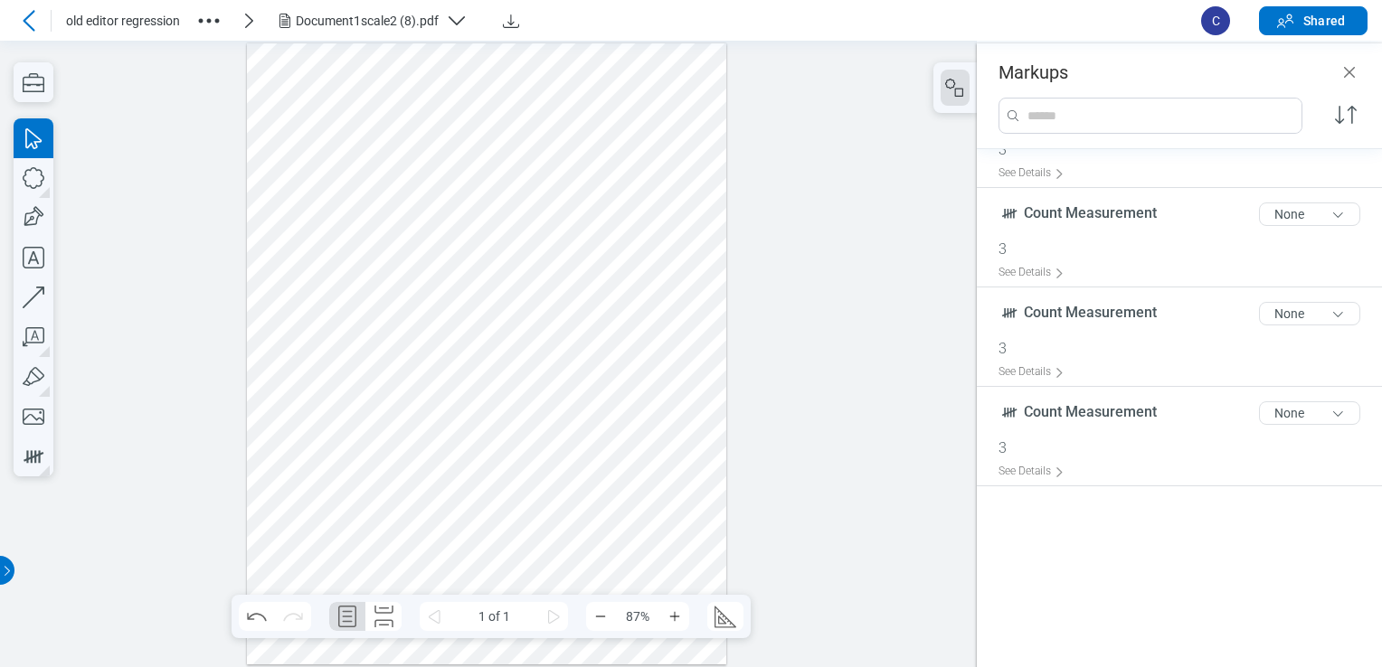
scroll to position [175, 0]
